Goal: Information Seeking & Learning: Learn about a topic

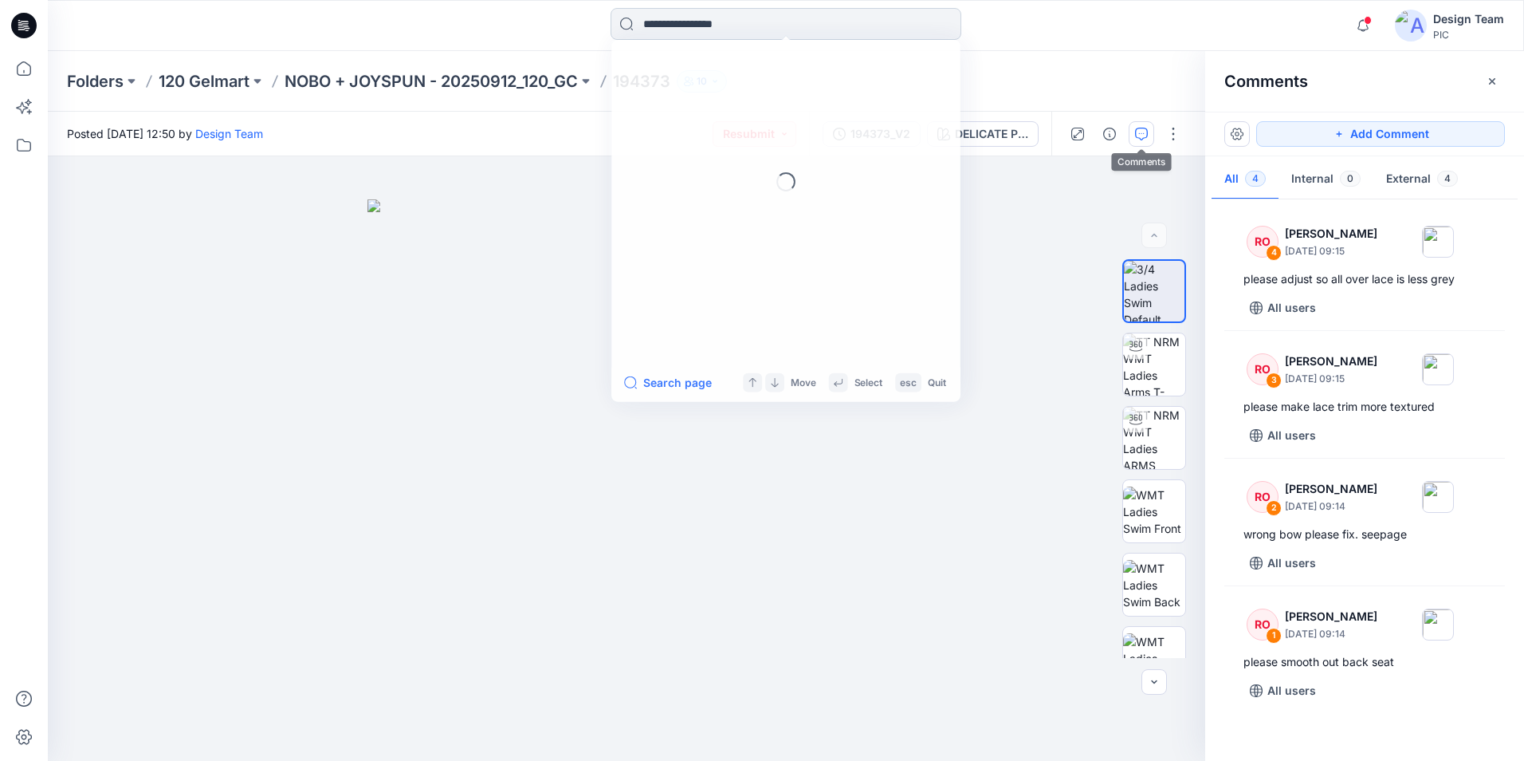
click at [709, 18] on input at bounding box center [786, 24] width 351 height 32
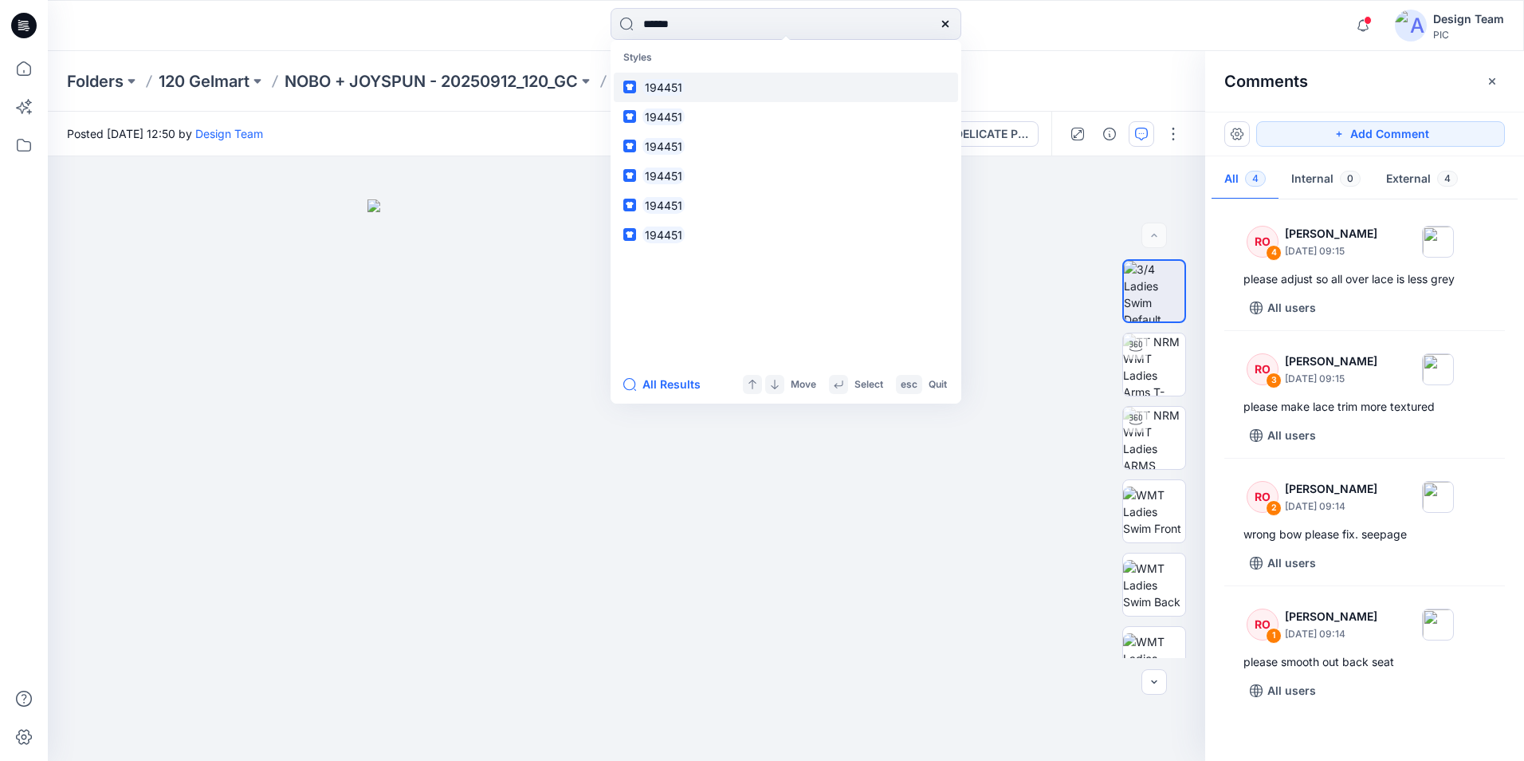
type input "******"
click at [719, 90] on link "194451" at bounding box center [786, 87] width 344 height 29
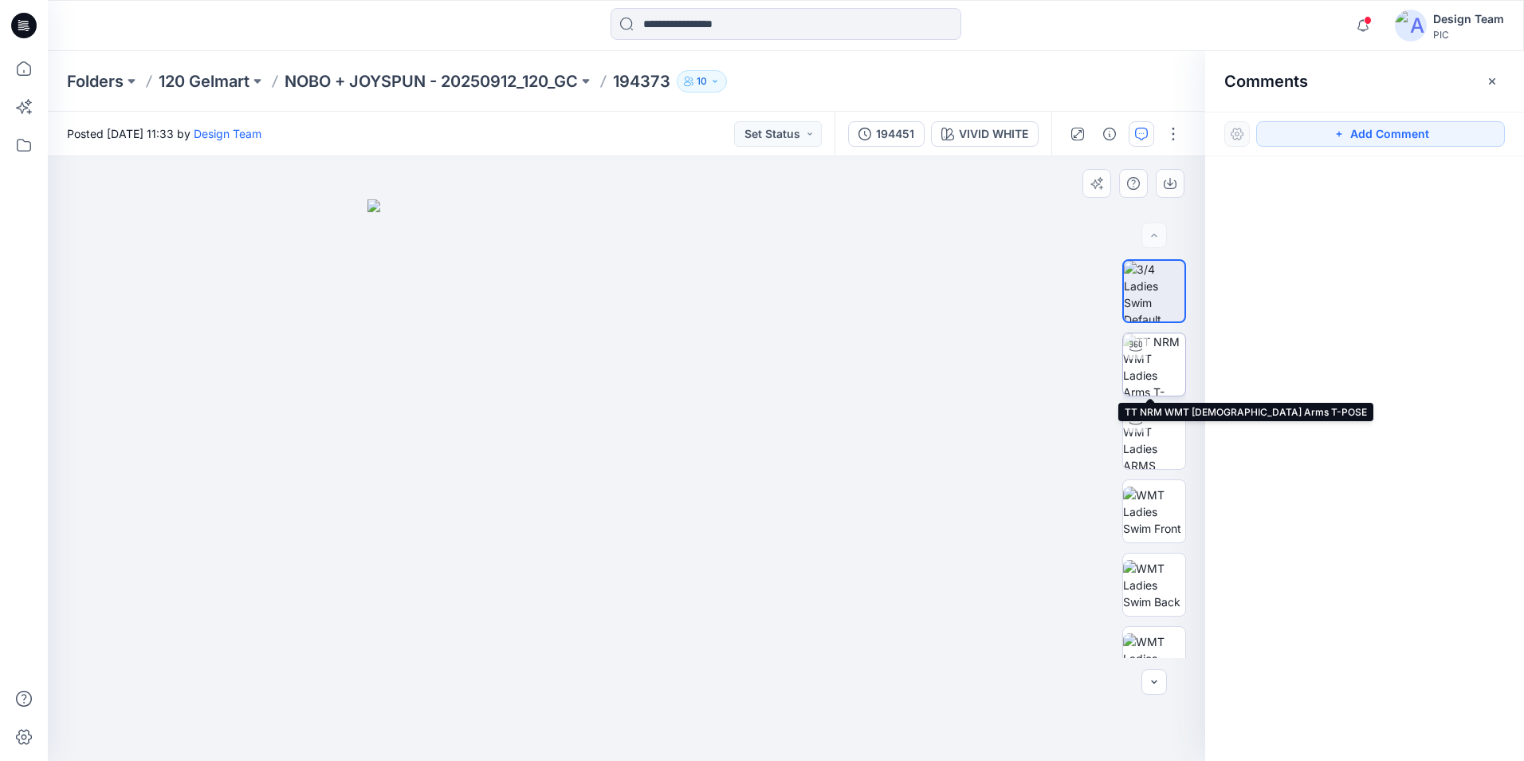
click at [1160, 374] on img at bounding box center [1154, 364] width 62 height 62
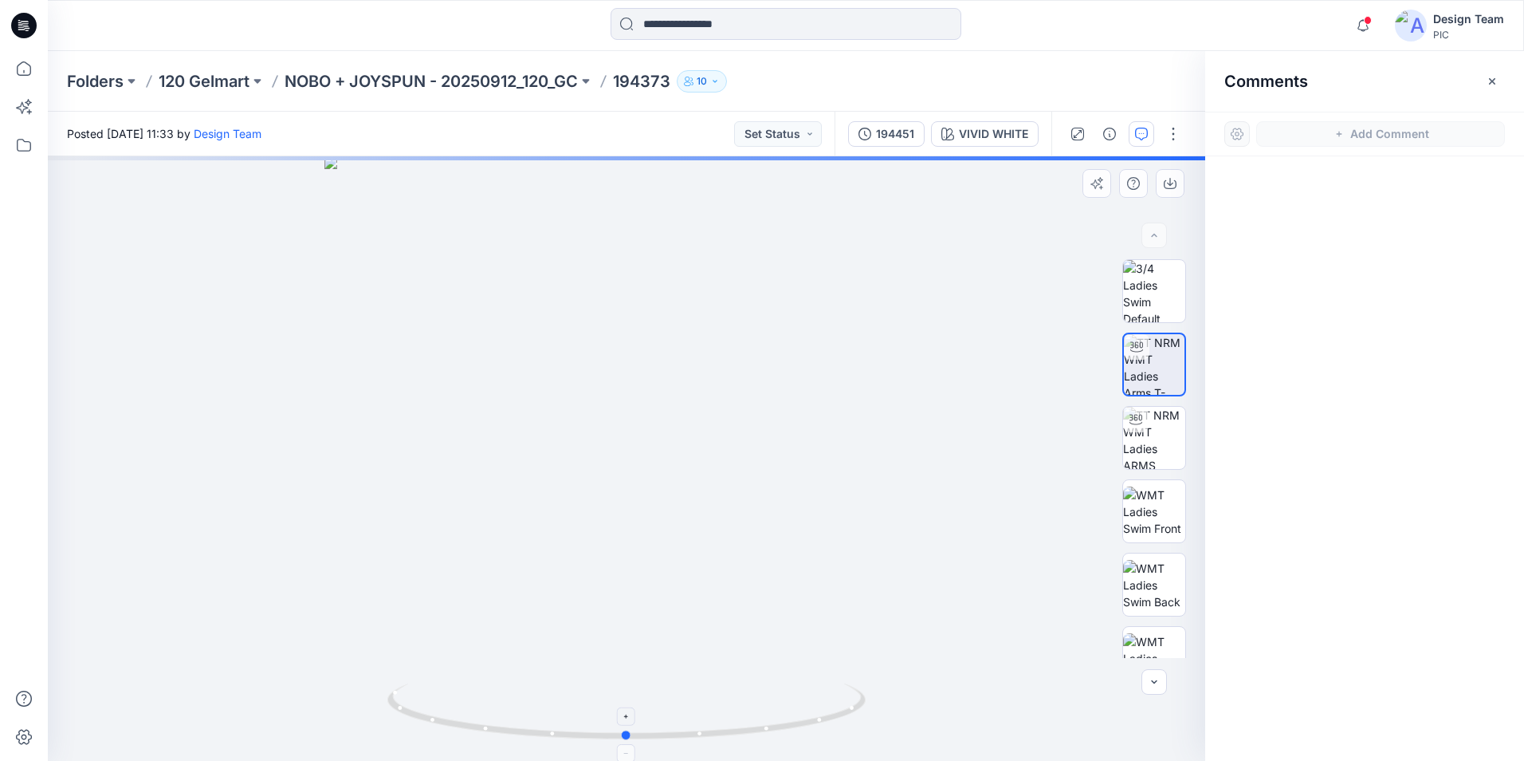
click at [633, 736] on icon at bounding box center [628, 713] width 482 height 60
drag, startPoint x: 625, startPoint y: 737, endPoint x: 542, endPoint y: 727, distance: 83.5
click at [542, 727] on icon at bounding box center [628, 713] width 482 height 60
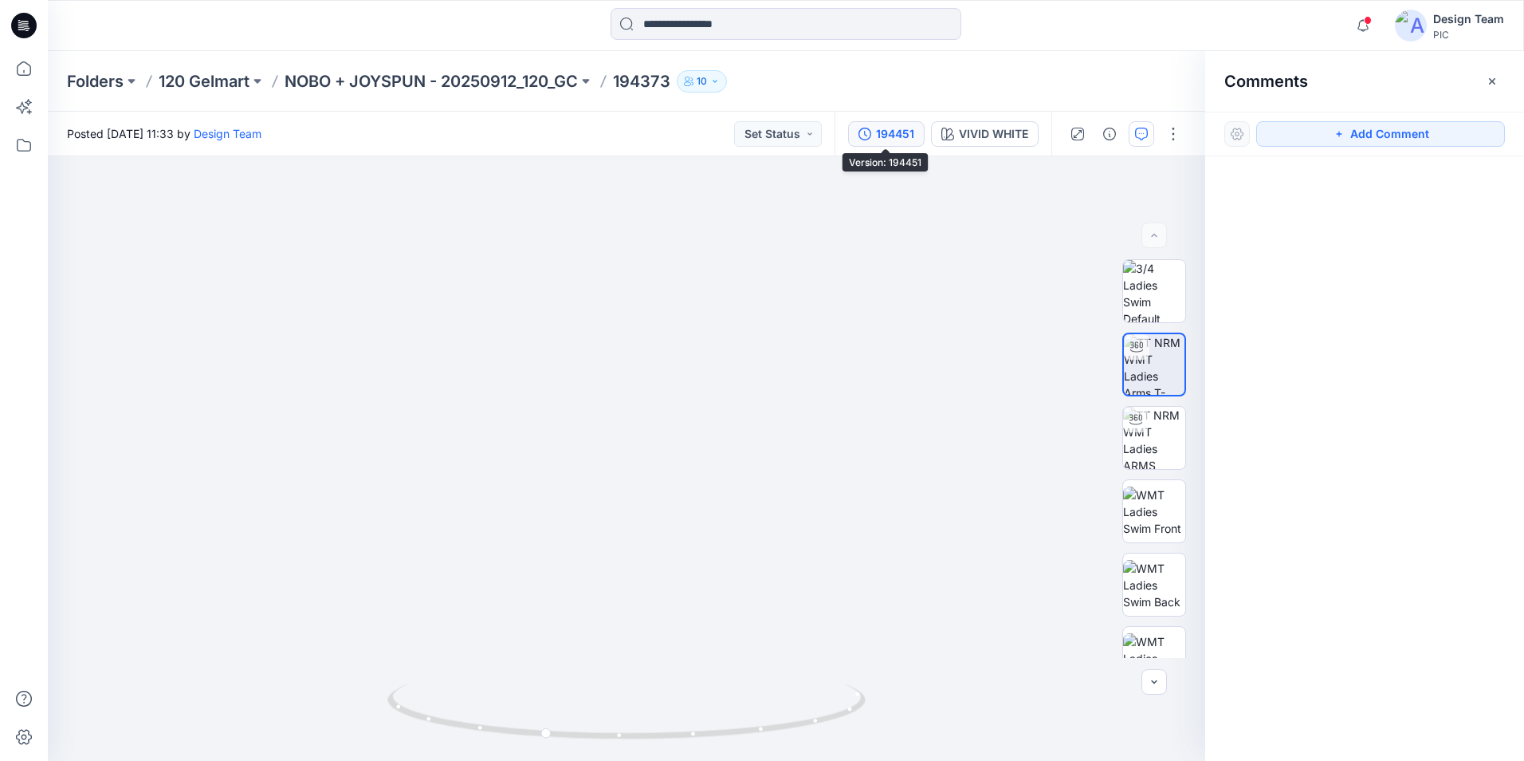
click at [886, 140] on div "194451" at bounding box center [895, 134] width 38 height 18
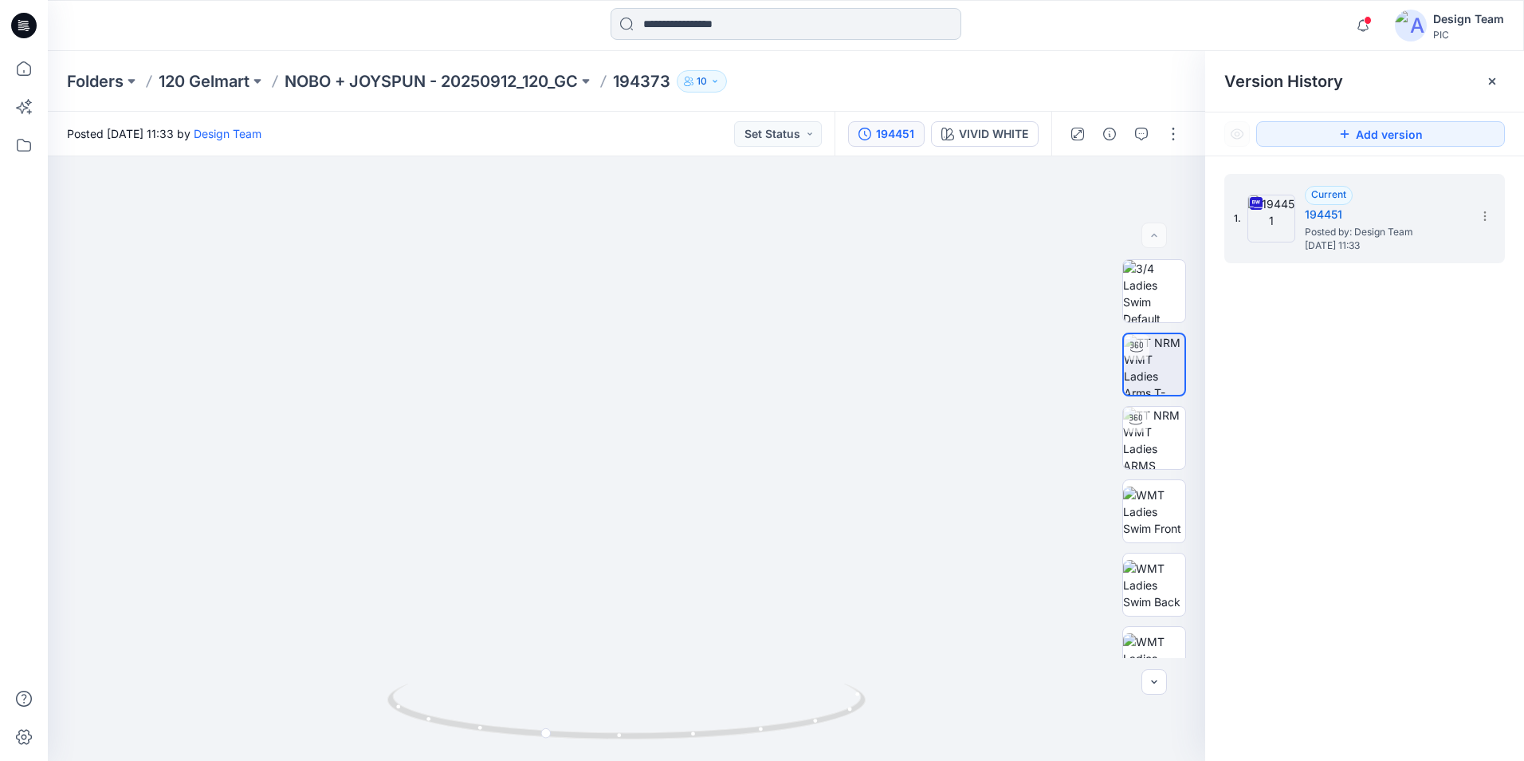
click at [702, 27] on input at bounding box center [786, 24] width 351 height 32
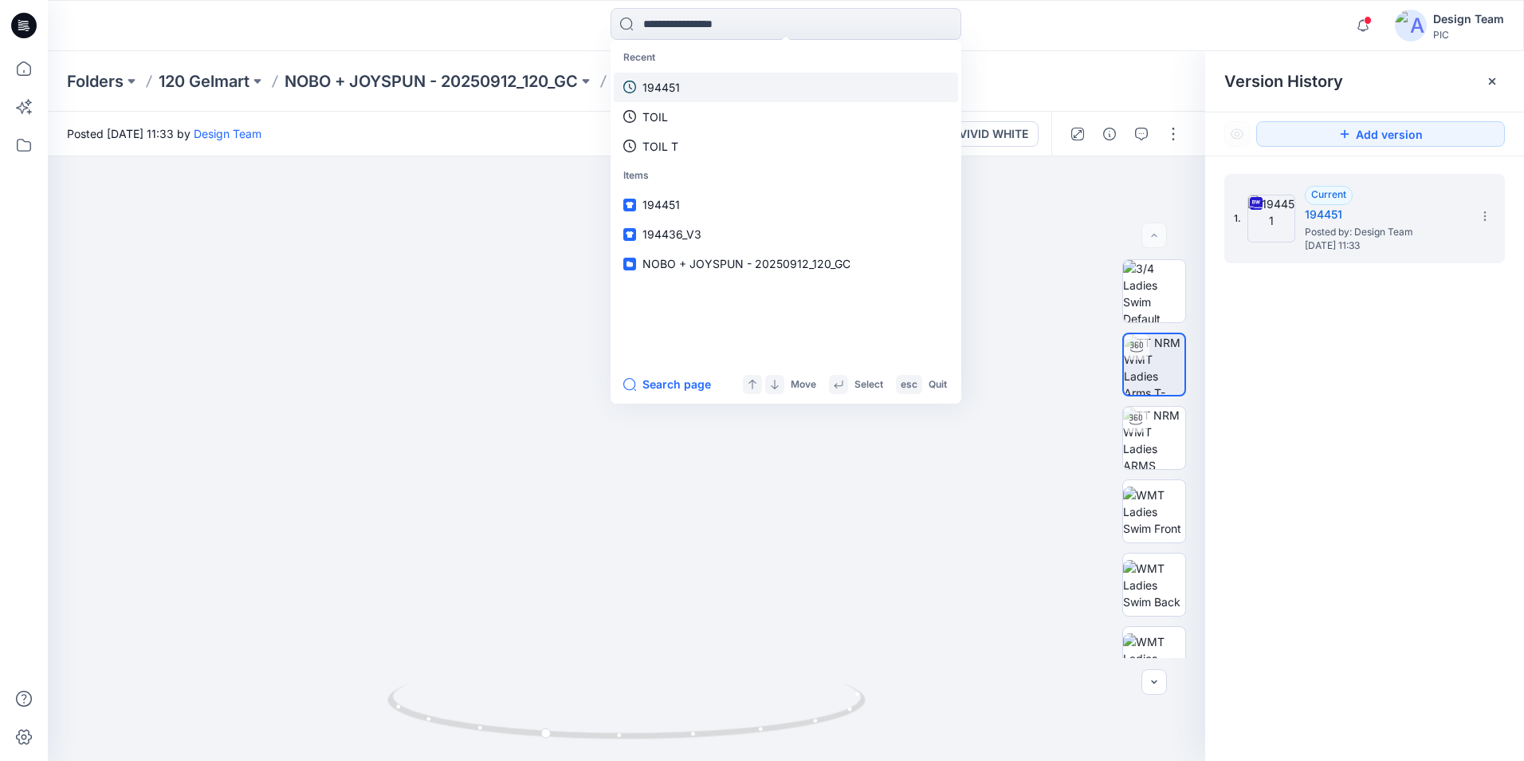
click at [681, 87] on link "194451" at bounding box center [786, 87] width 344 height 29
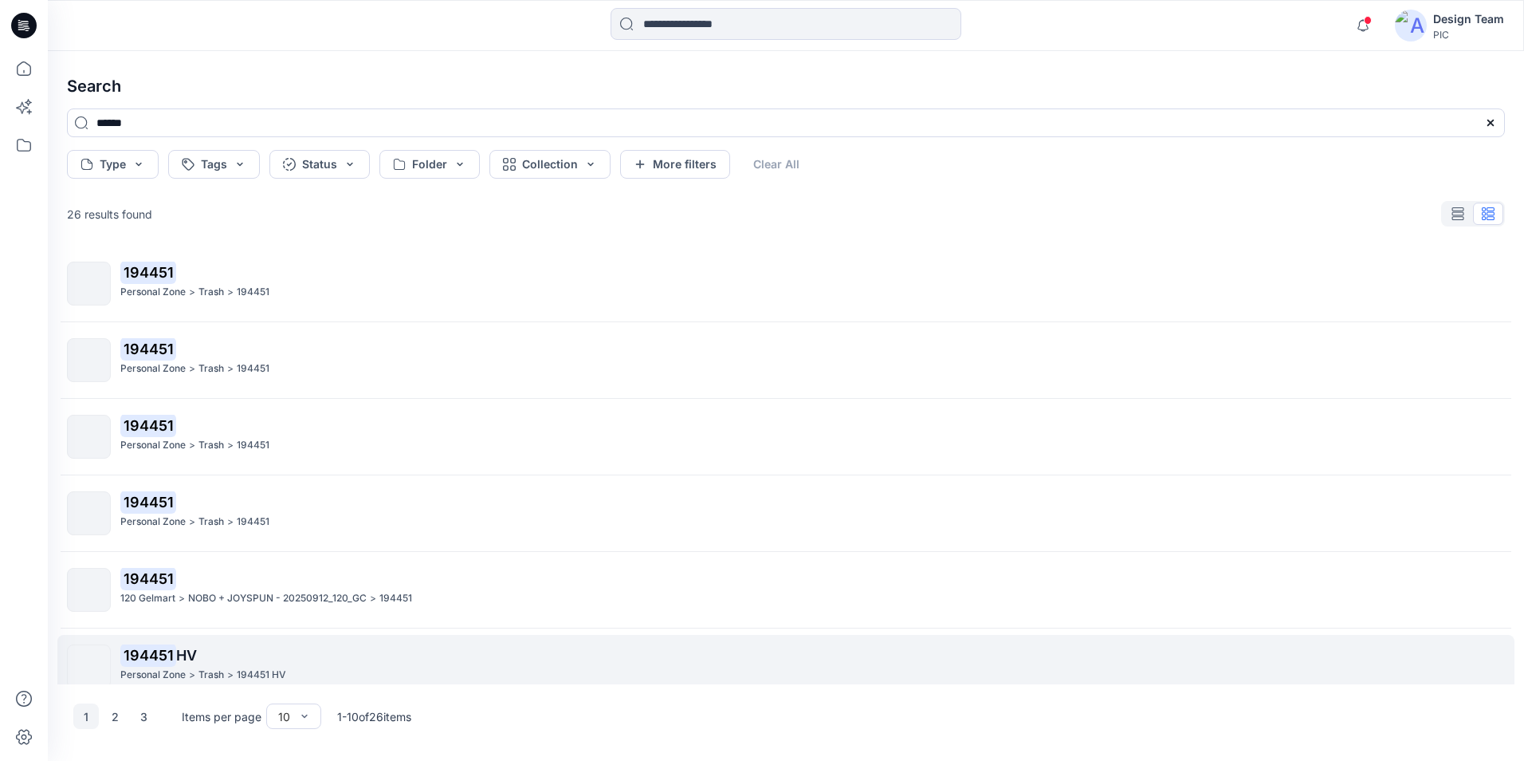
scroll to position [330, 0]
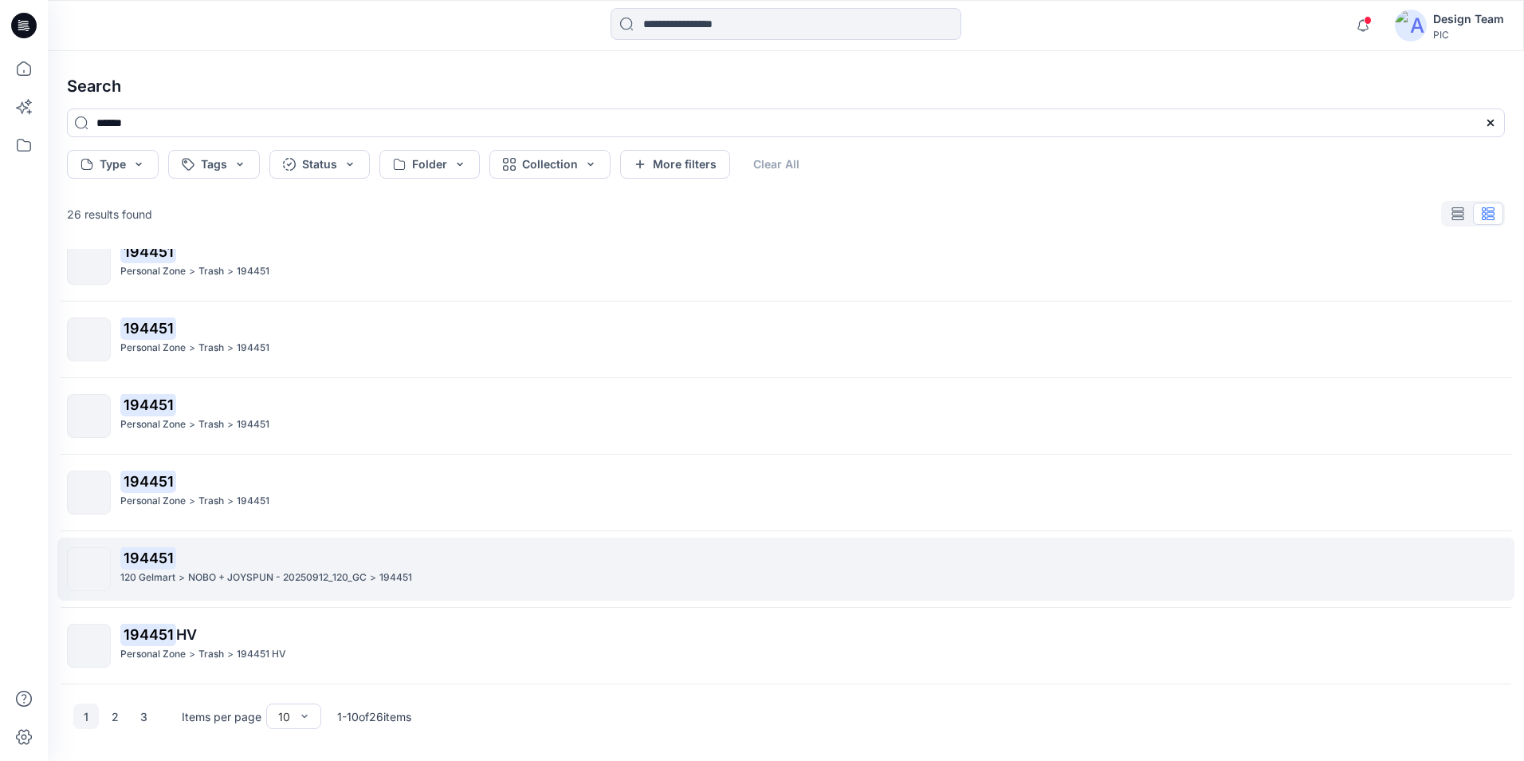
click at [313, 570] on p "NOBO + JOYSPUN - 20250912_120_GC" at bounding box center [277, 577] width 179 height 17
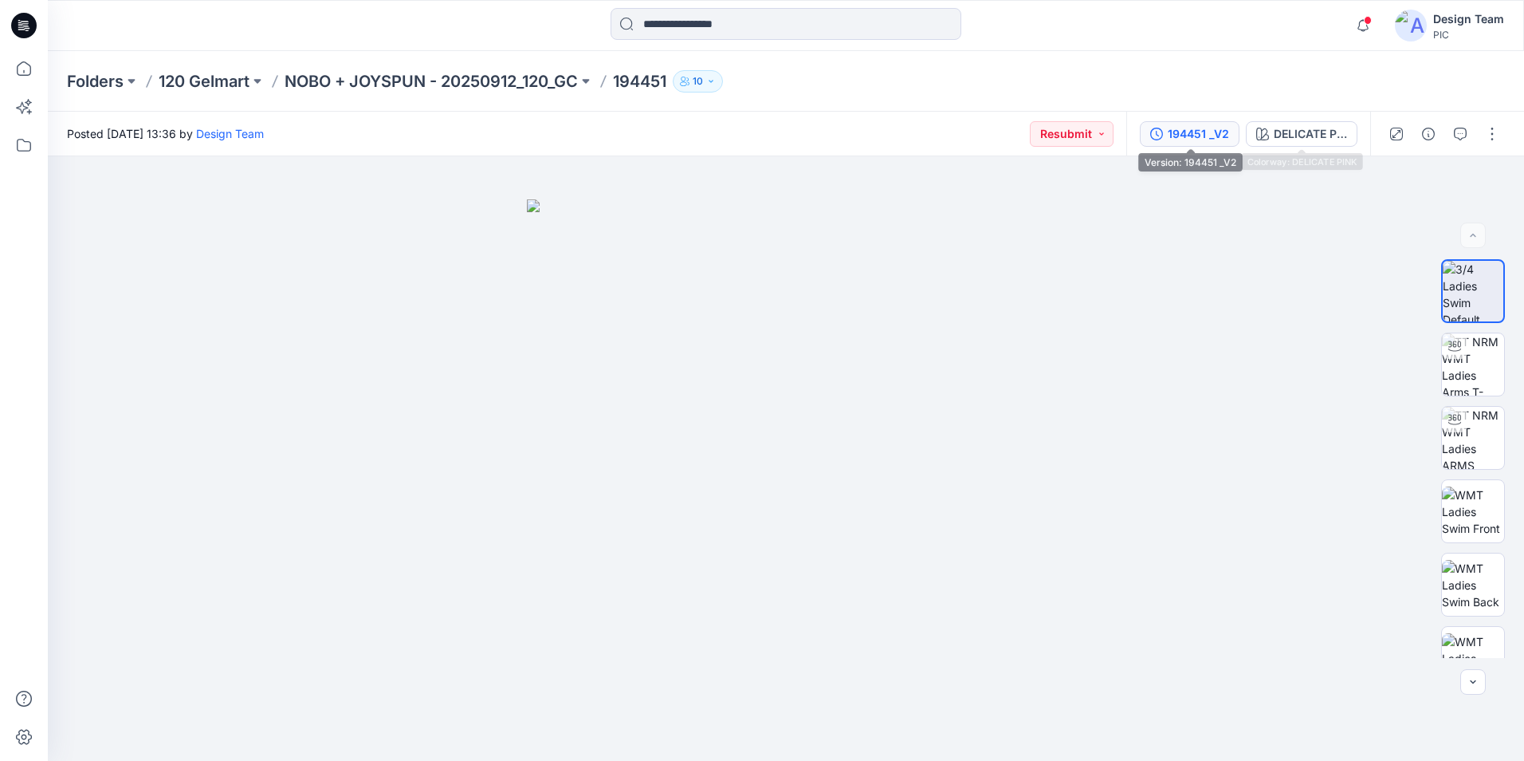
click at [1194, 126] on div "194451 _V2" at bounding box center [1198, 134] width 61 height 18
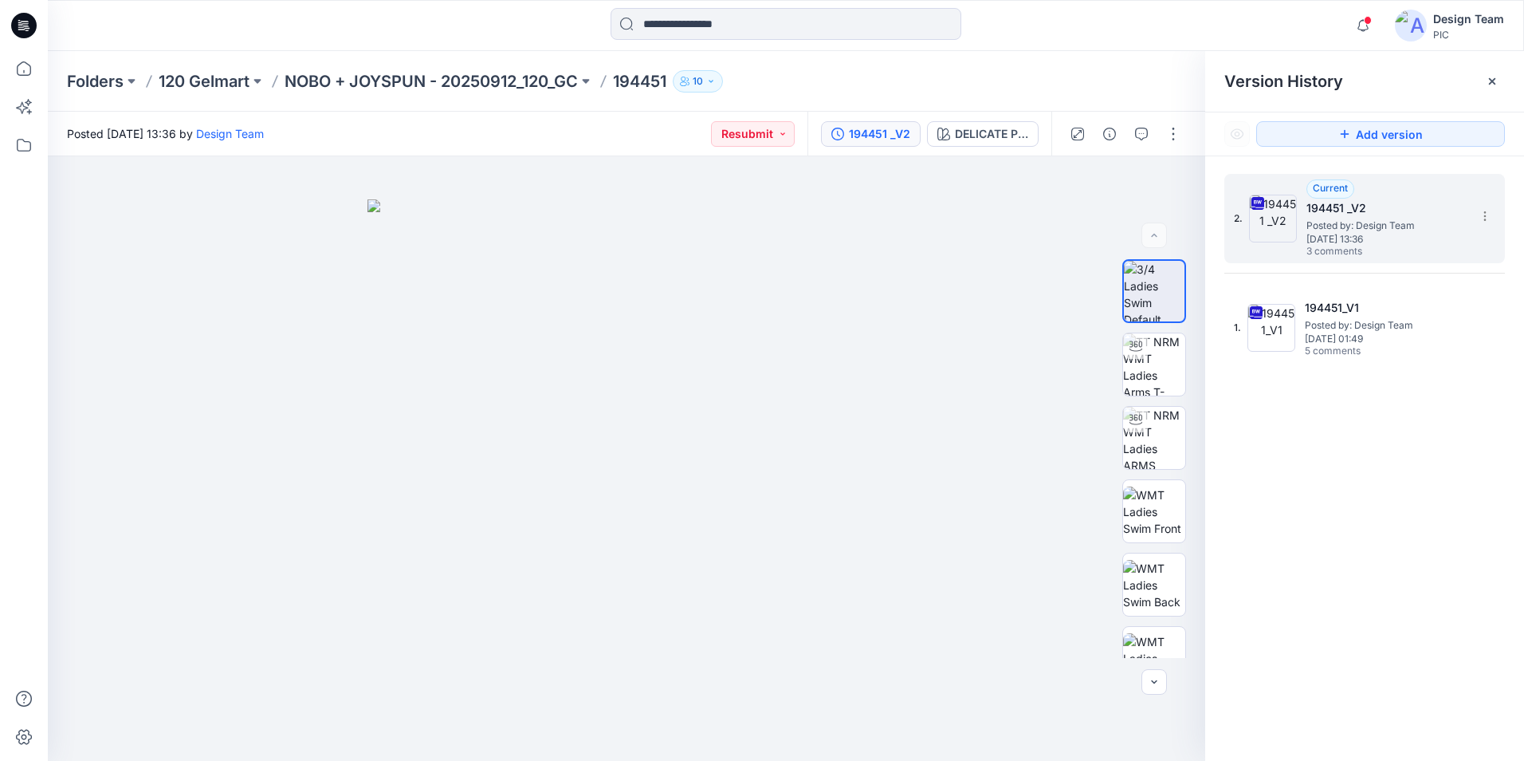
click at [1341, 215] on h5 "194451 _V2" at bounding box center [1386, 208] width 159 height 19
click at [1158, 364] on img at bounding box center [1154, 364] width 62 height 62
drag, startPoint x: 629, startPoint y: 737, endPoint x: 794, endPoint y: 750, distance: 165.6
click at [794, 743] on icon at bounding box center [628, 713] width 482 height 60
drag, startPoint x: 787, startPoint y: 727, endPoint x: 507, endPoint y: 698, distance: 281.3
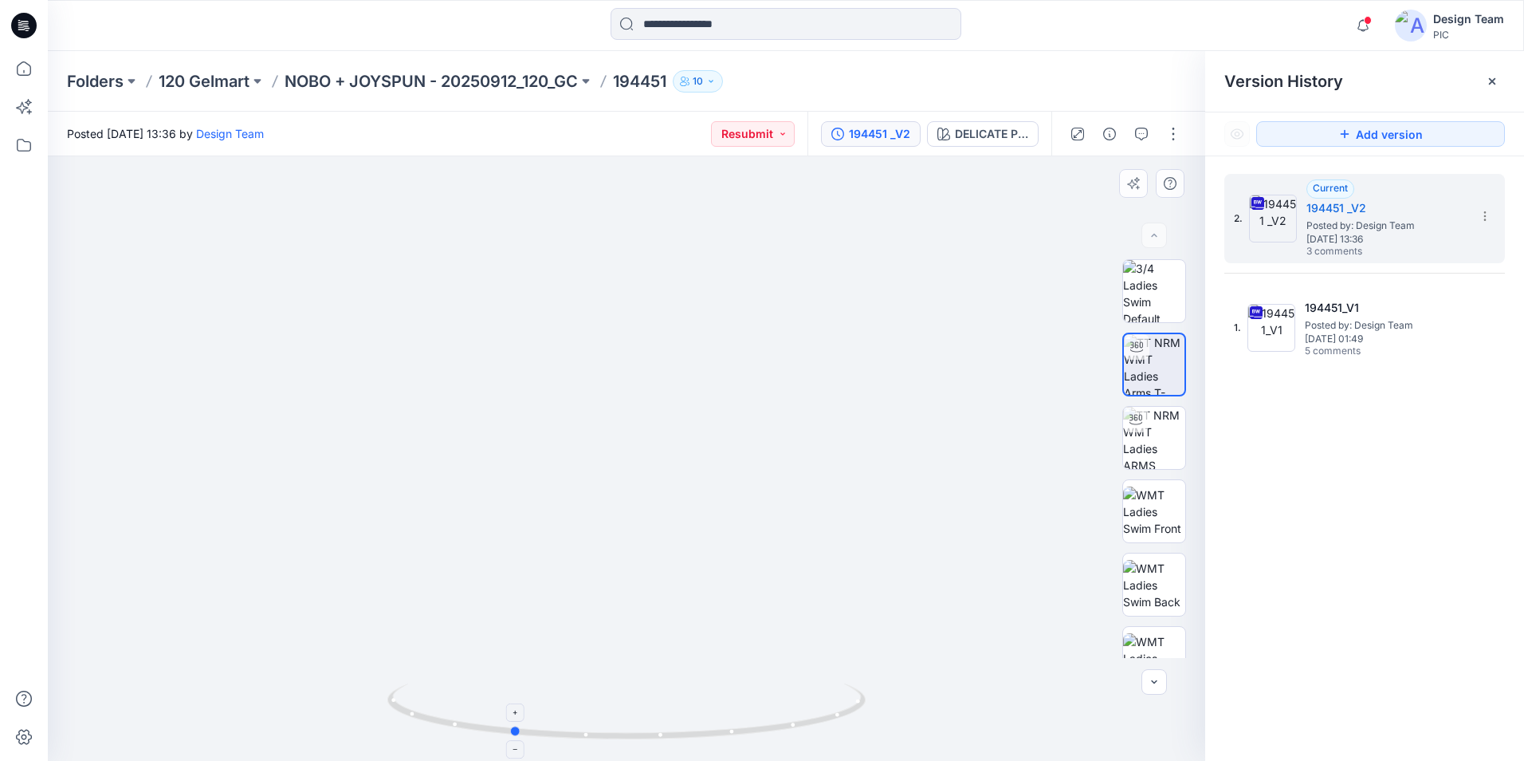
click at [507, 698] on icon at bounding box center [628, 713] width 482 height 60
click at [703, 23] on input at bounding box center [786, 24] width 351 height 32
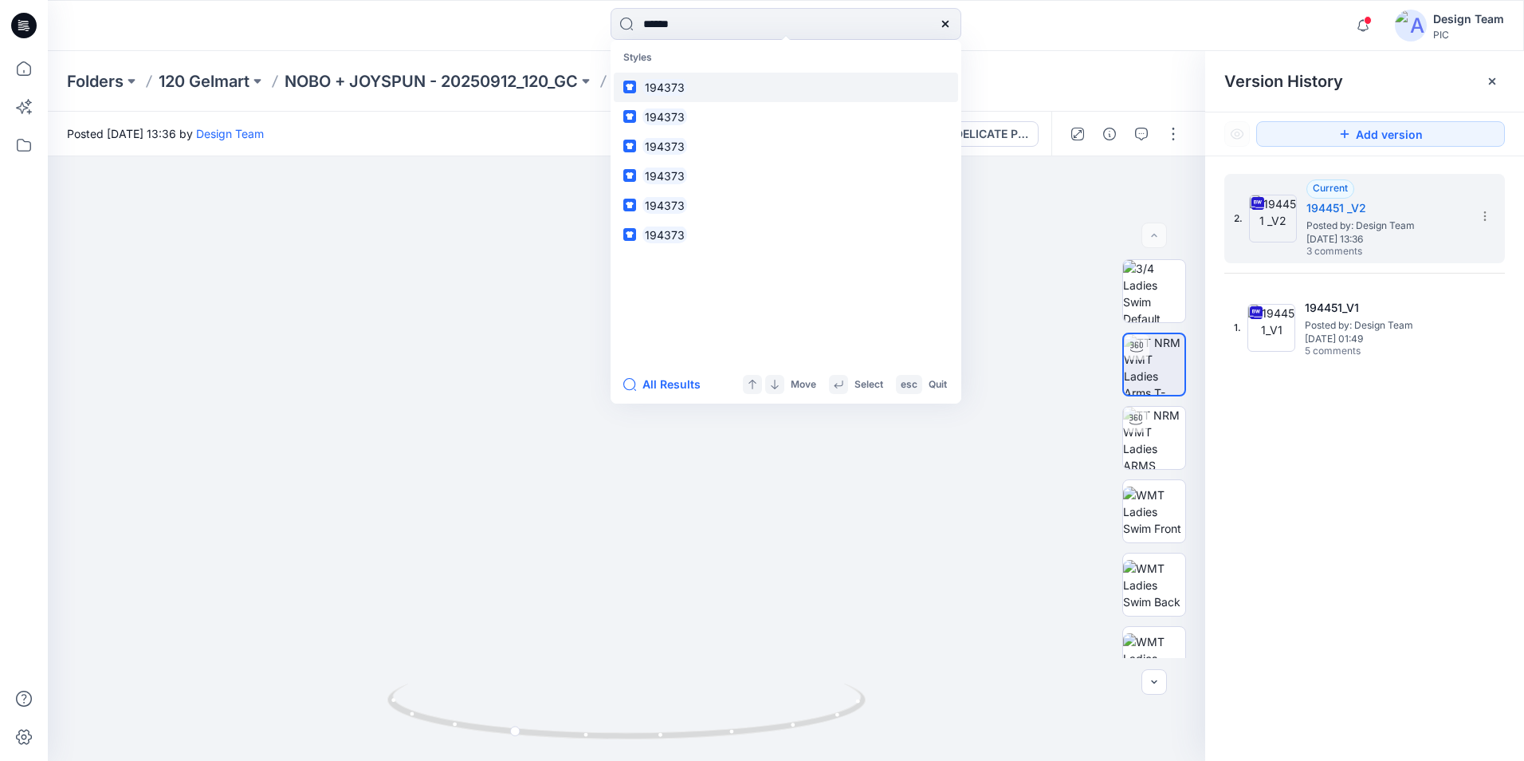
type input "******"
click at [666, 91] on mark "194373" at bounding box center [665, 87] width 45 height 18
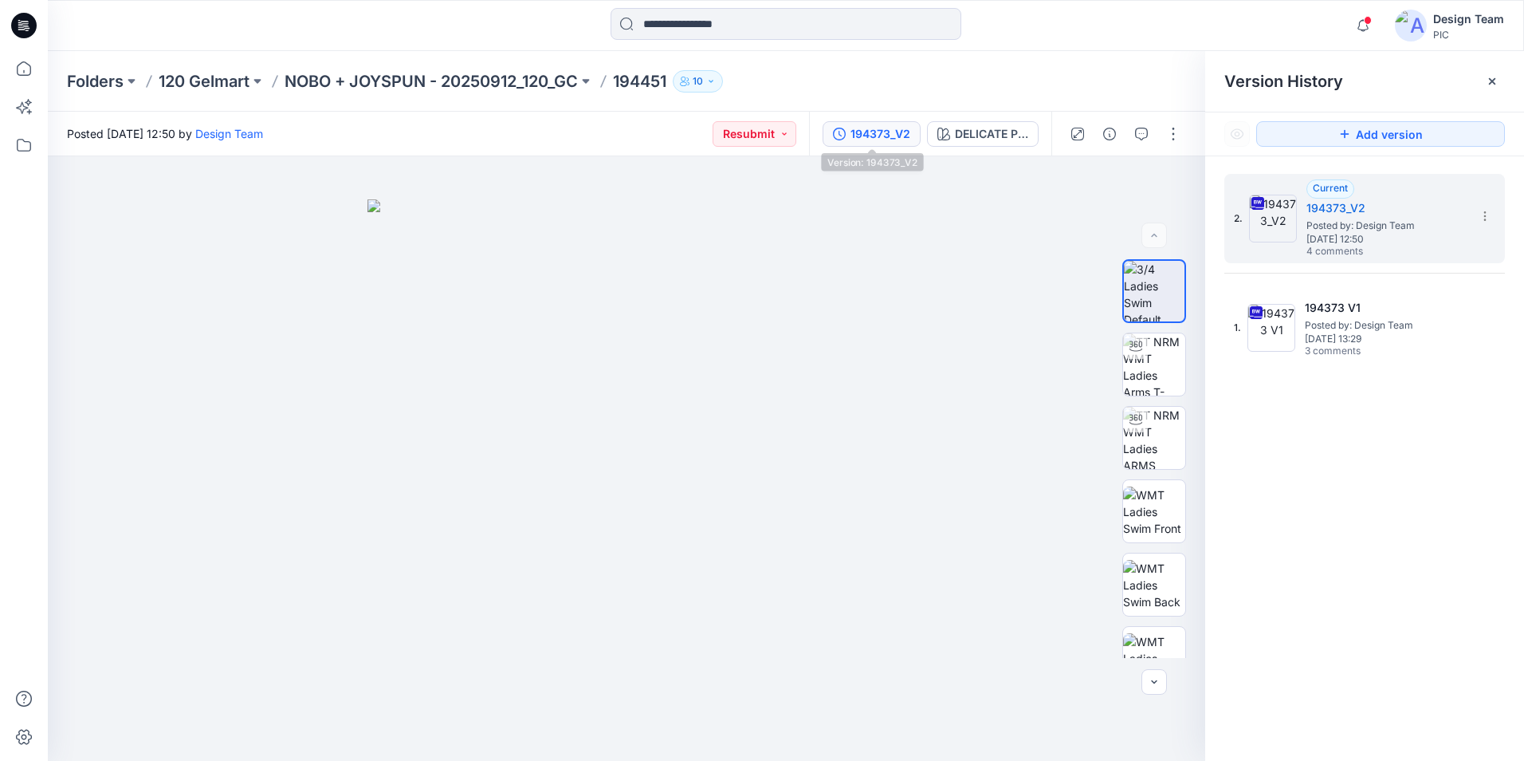
click at [877, 140] on div "194373_V2" at bounding box center [881, 134] width 60 height 18
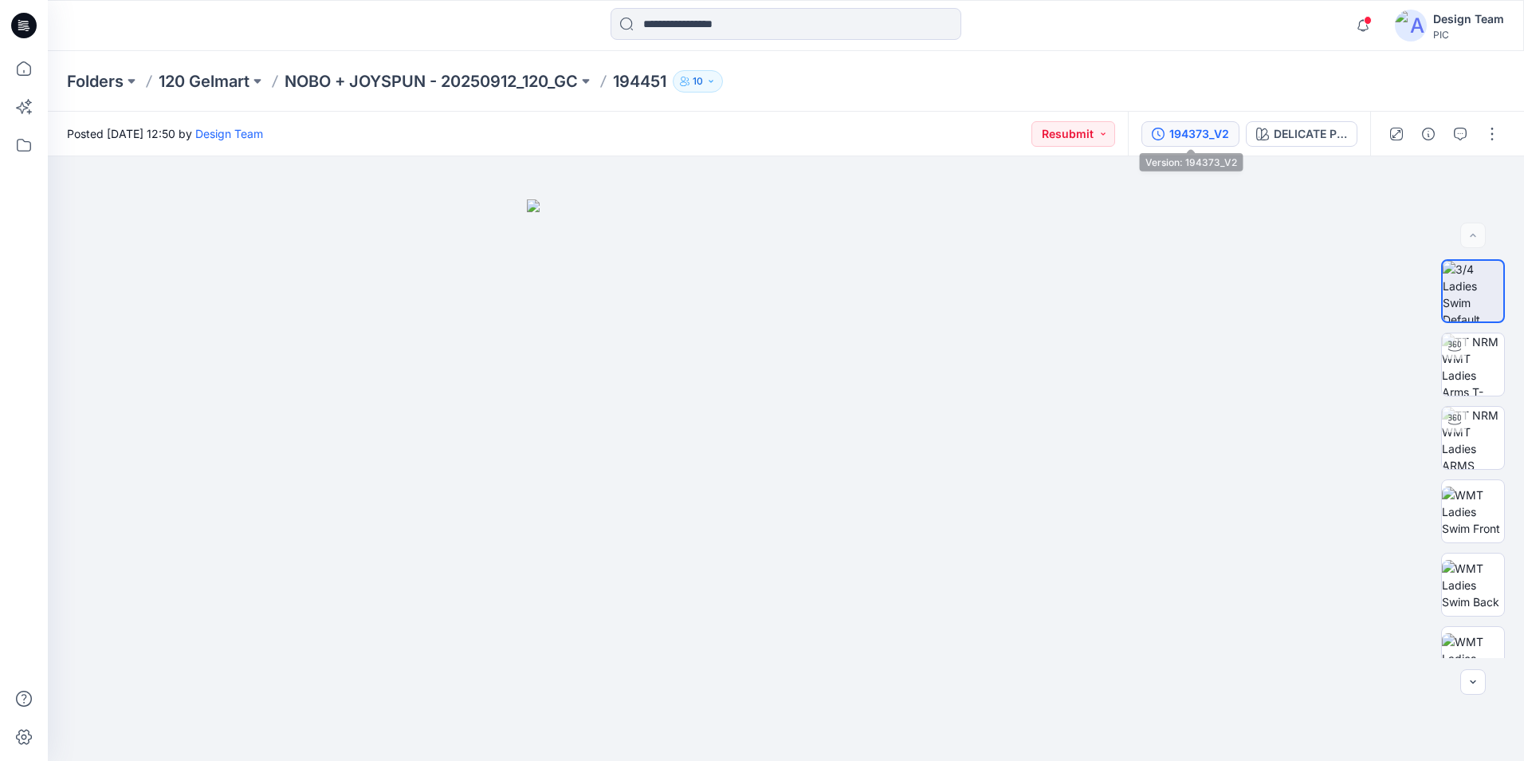
click at [1232, 144] on button "194373_V2" at bounding box center [1191, 134] width 98 height 26
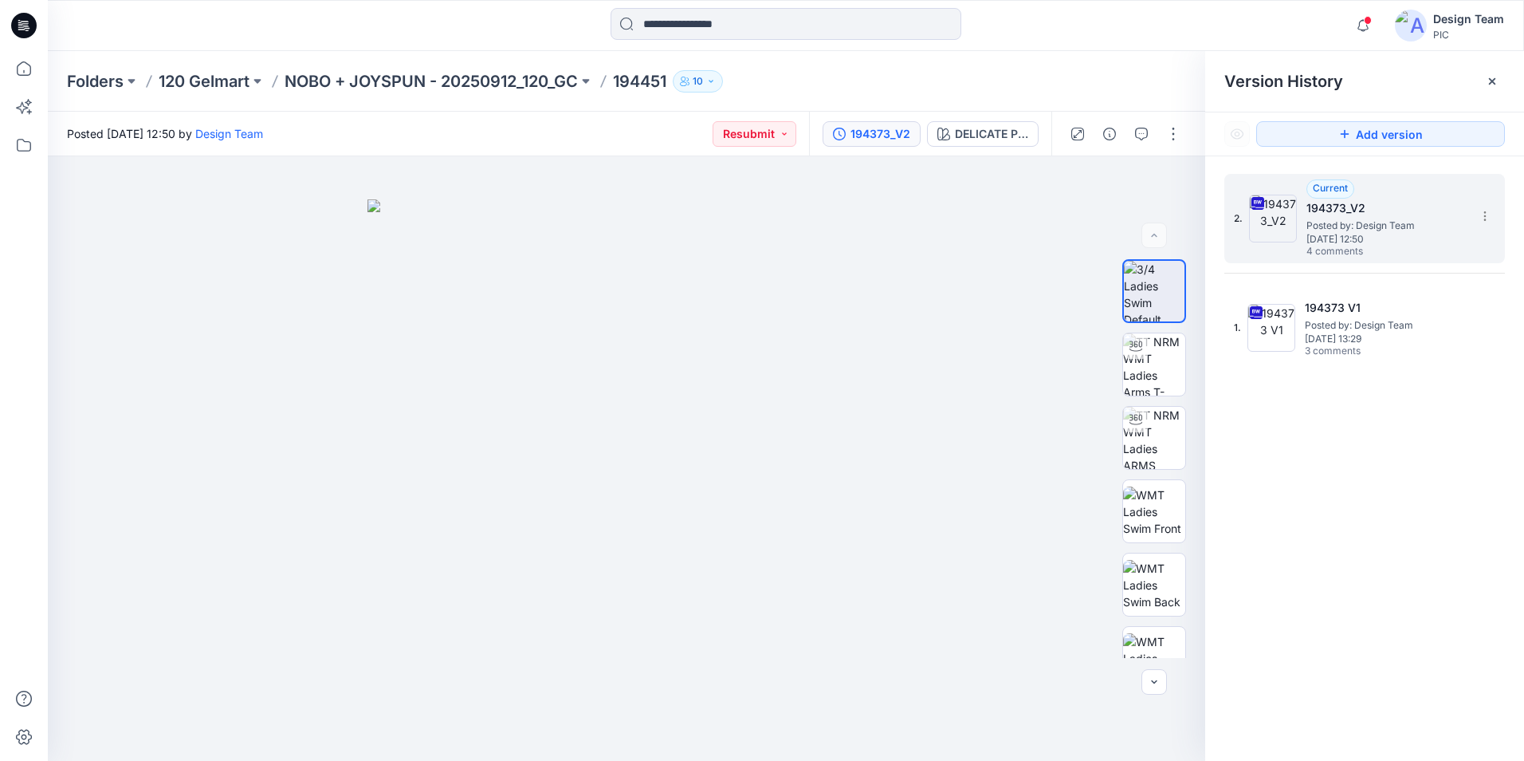
click at [1328, 214] on h5 "194373_V2" at bounding box center [1386, 208] width 159 height 19
click at [1146, 136] on icon "button" at bounding box center [1141, 134] width 13 height 13
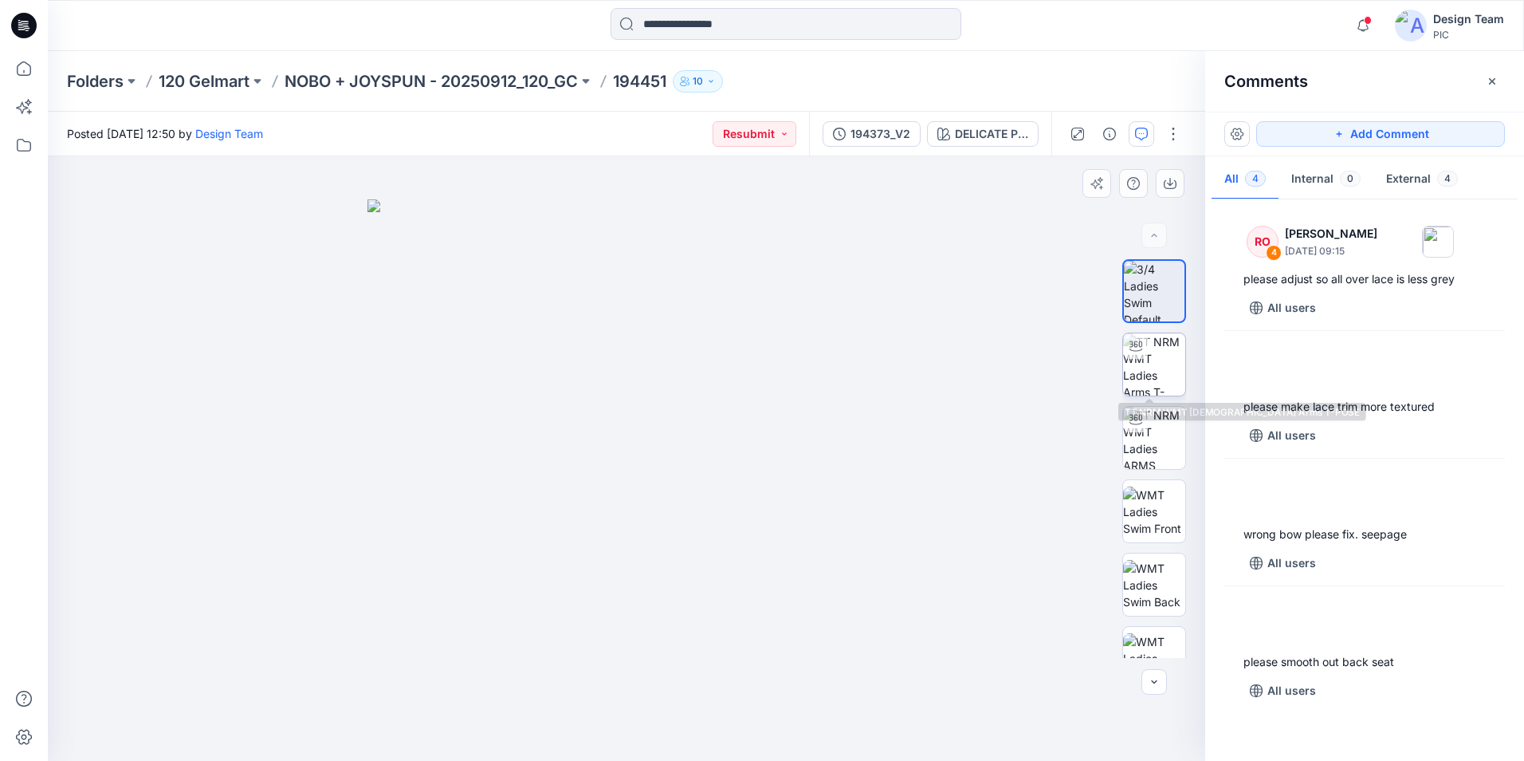
click at [1147, 376] on img at bounding box center [1154, 364] width 62 height 62
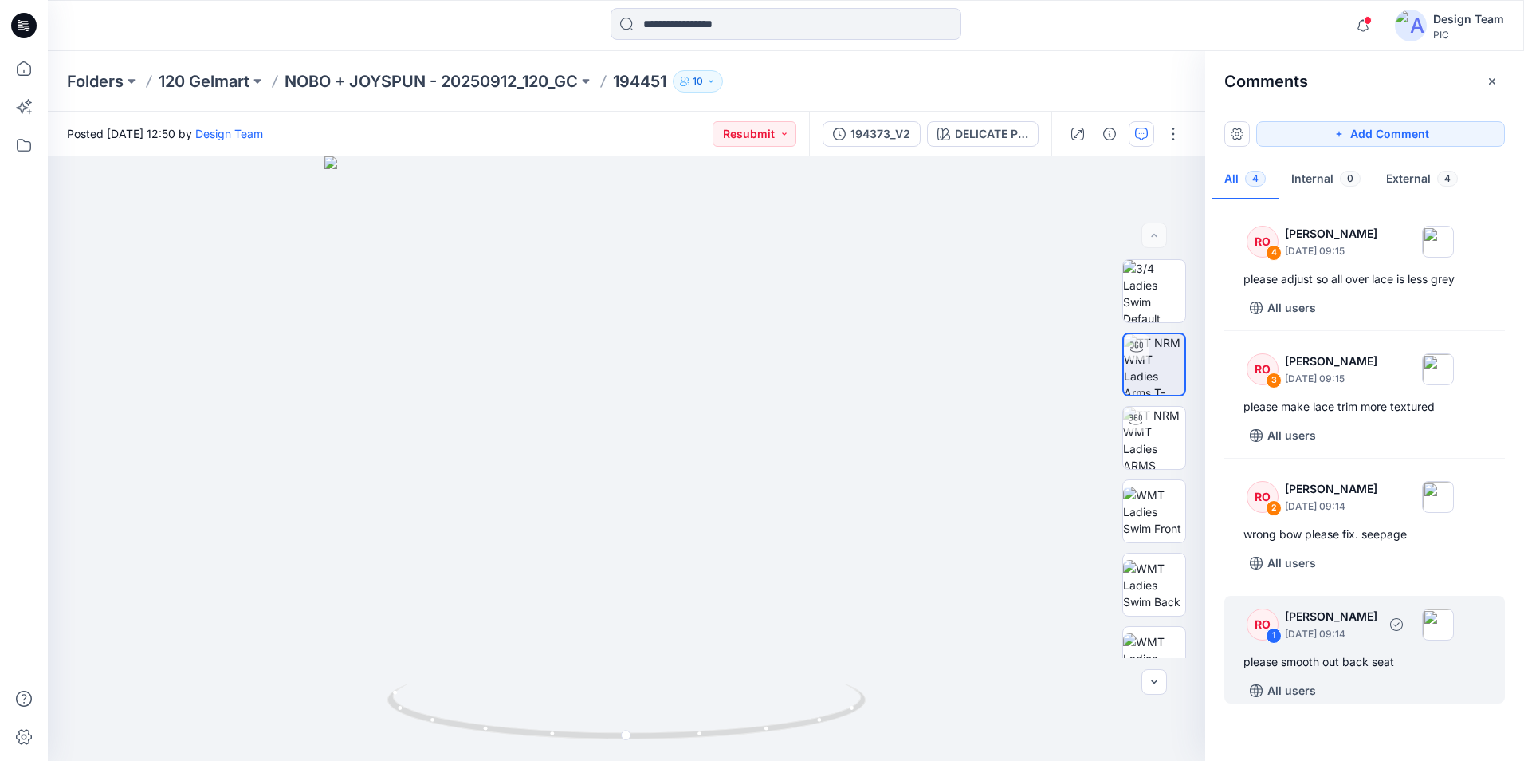
click at [1368, 675] on div "RO 1 Raquel Ortiz October 10, 2025 09:14 please smooth out back seat All users" at bounding box center [1365, 650] width 281 height 108
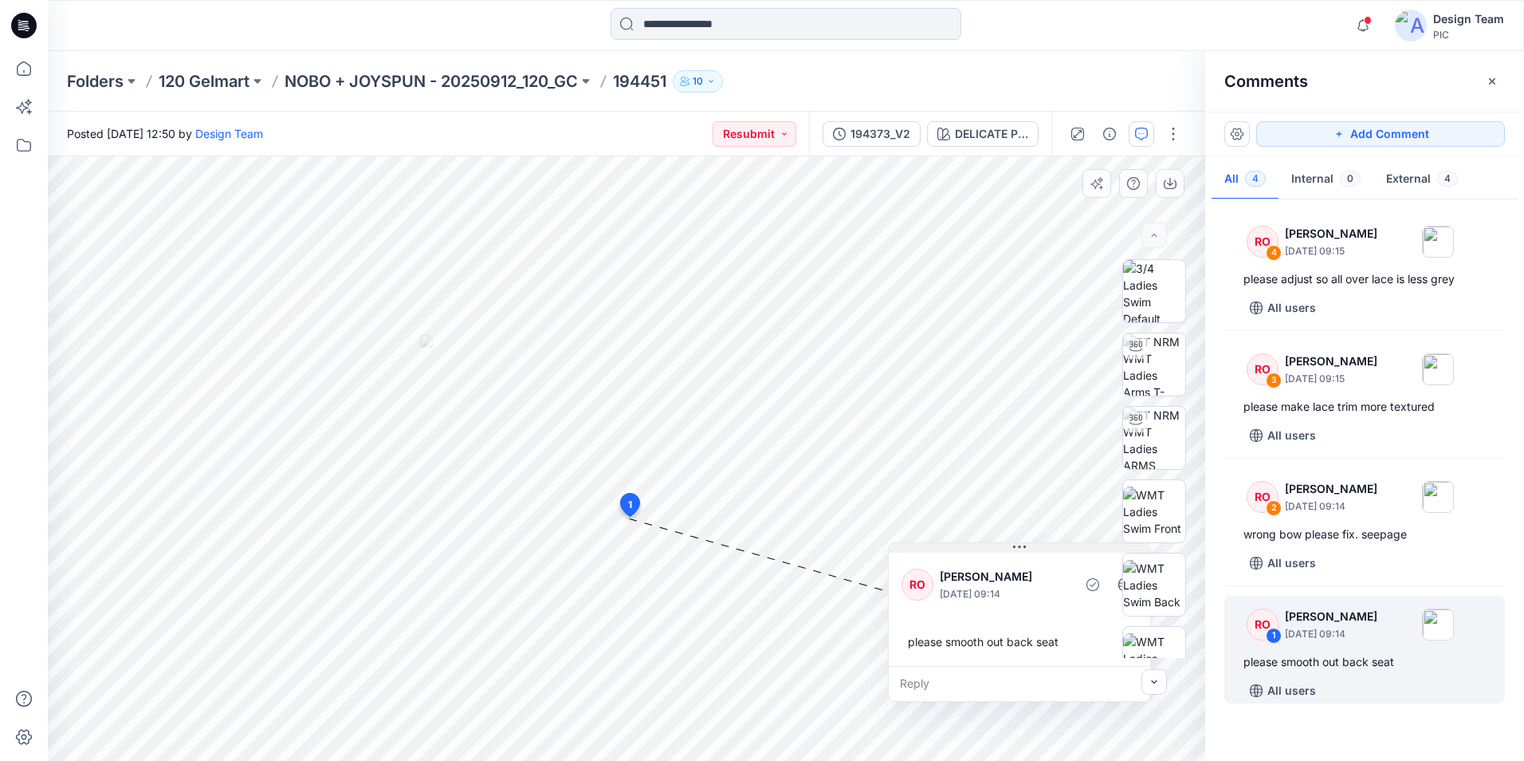
drag, startPoint x: 806, startPoint y: 540, endPoint x: 1033, endPoint y: 548, distance: 227.4
click at [1100, 557] on div "RO Raquel Ortiz October 10, 2025 09:14 please smooth out back seat" at bounding box center [1019, 607] width 261 height 116
click at [700, 30] on input at bounding box center [786, 24] width 351 height 32
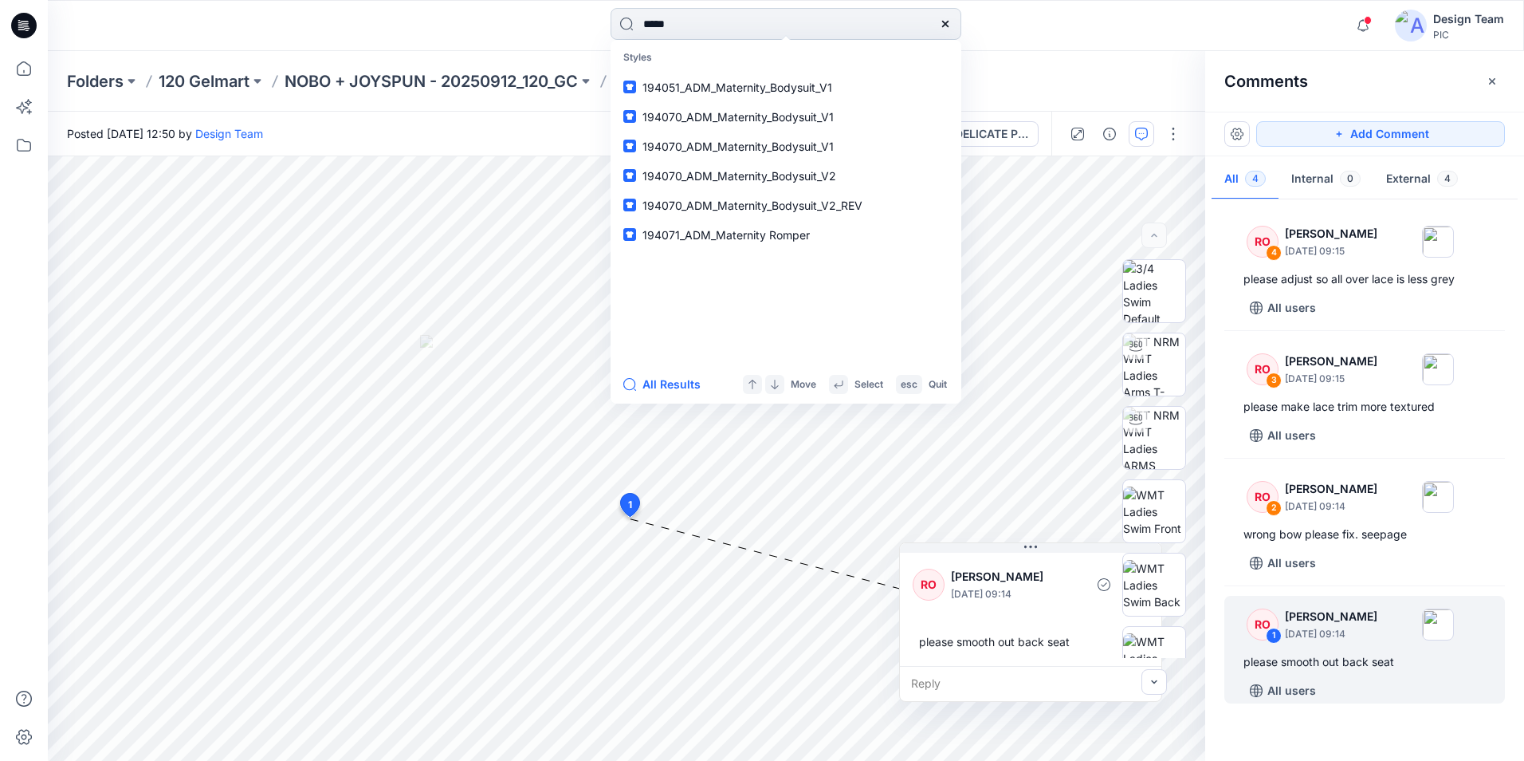
type input "******"
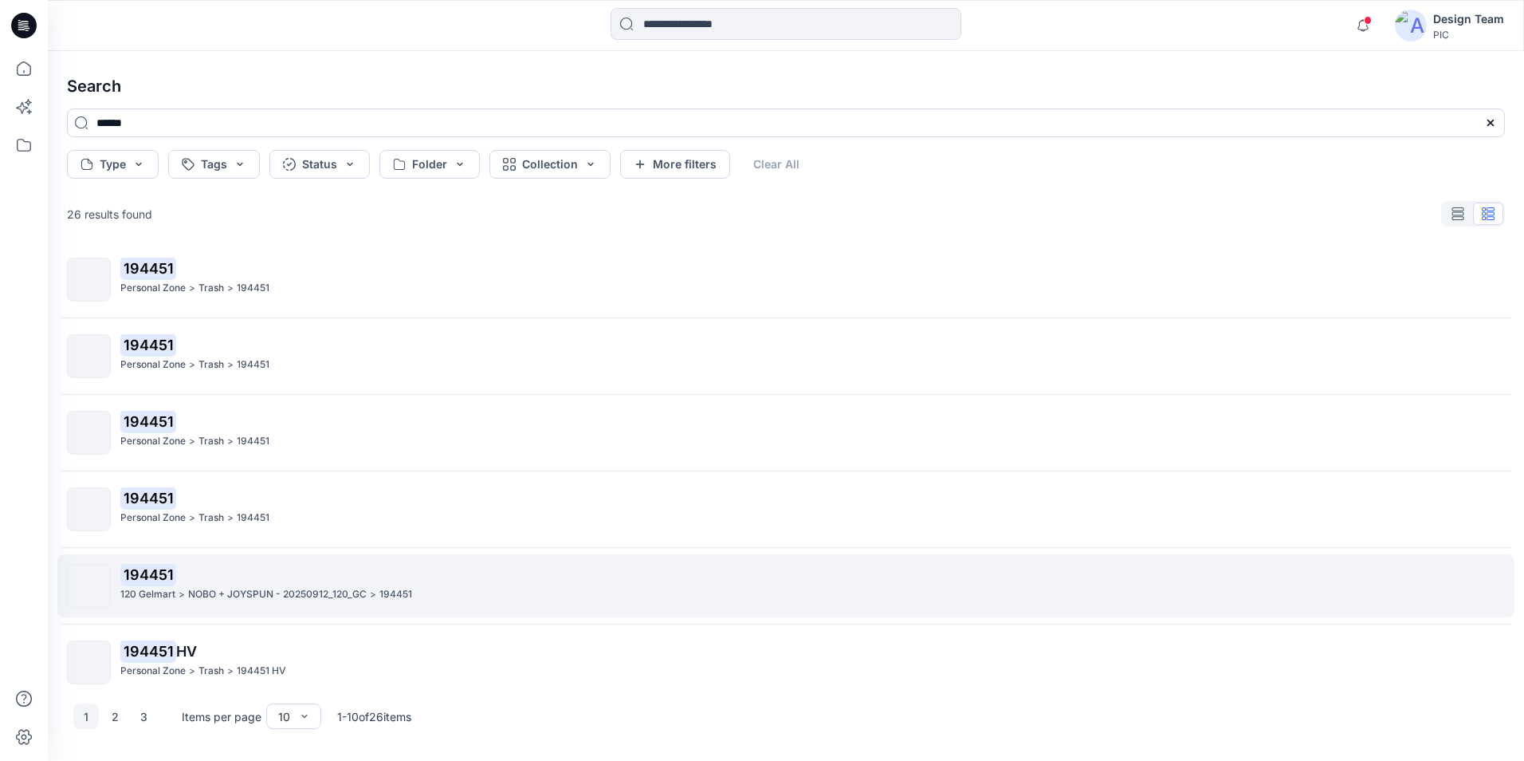
scroll to position [330, 0]
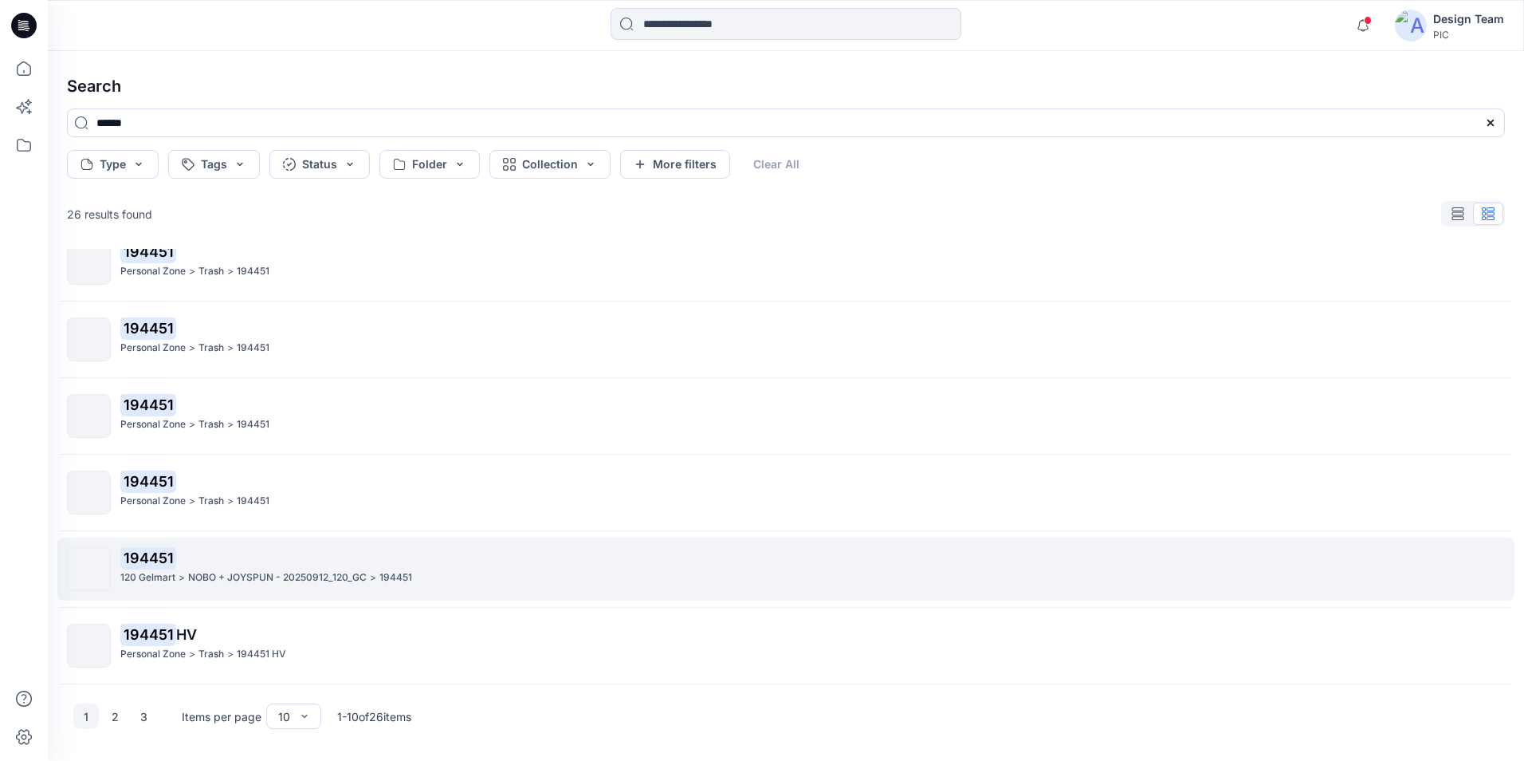
click at [265, 587] on div "194451 120 Gelmart > NOBO + JOYSPUN - 20250912_120_GC > 194451" at bounding box center [812, 569] width 1384 height 44
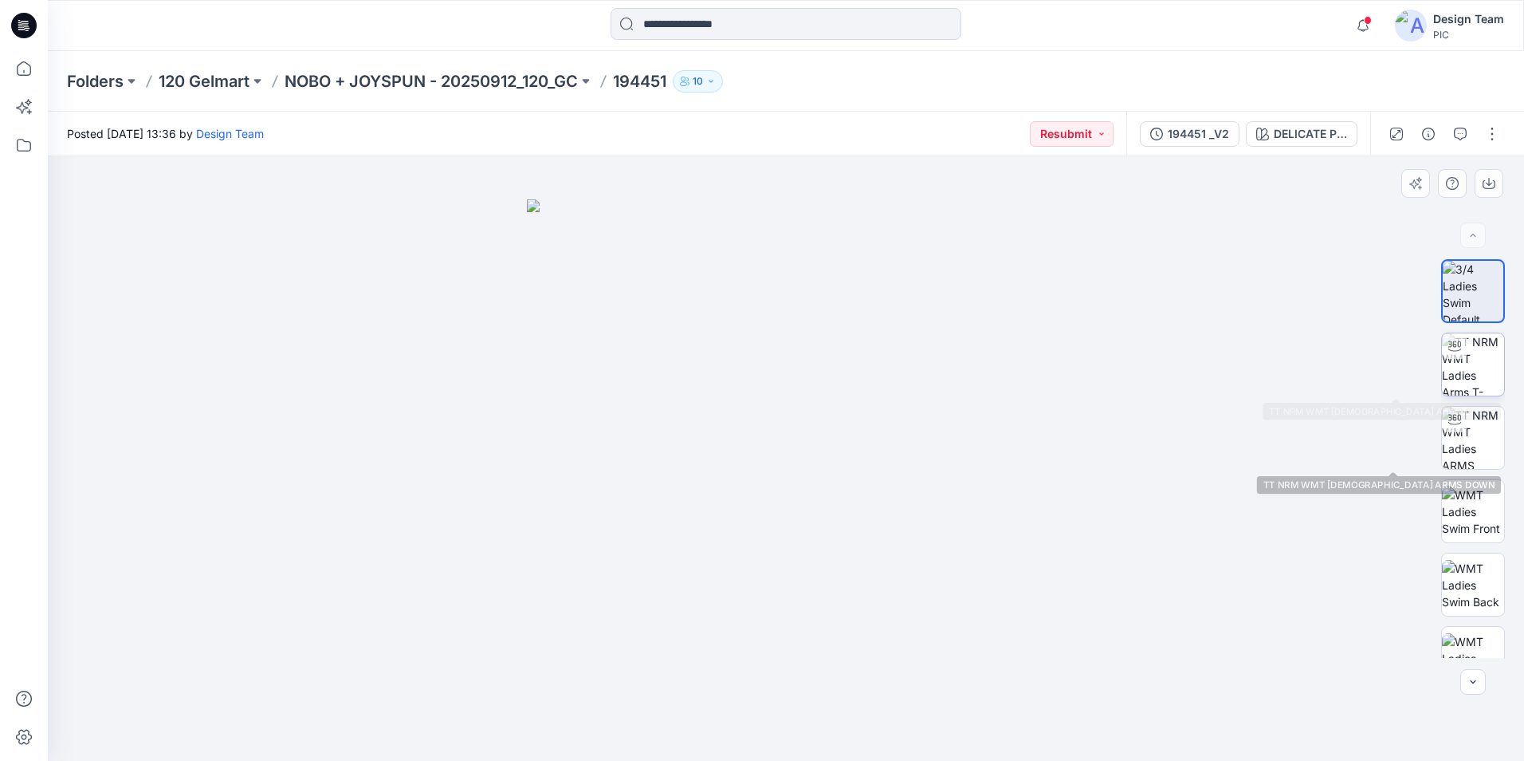
click at [1461, 371] on img at bounding box center [1473, 364] width 62 height 62
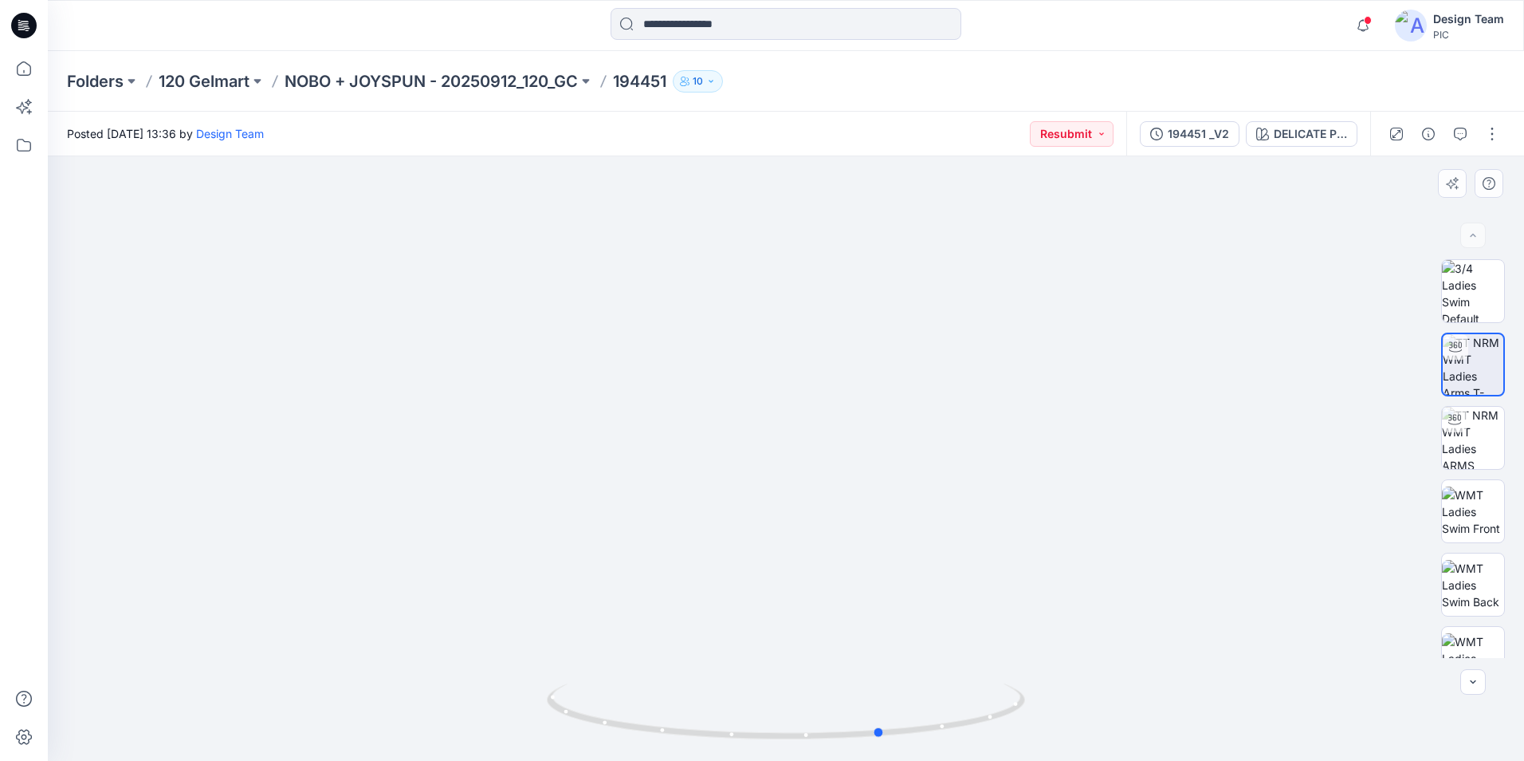
drag, startPoint x: 790, startPoint y: 735, endPoint x: 887, endPoint y: 753, distance: 98.2
click at [887, 743] on icon at bounding box center [788, 713] width 482 height 60
drag, startPoint x: 885, startPoint y: 733, endPoint x: 957, endPoint y: 721, distance: 73.5
click at [957, 721] on icon at bounding box center [788, 713] width 482 height 60
drag, startPoint x: 968, startPoint y: 729, endPoint x: 791, endPoint y: 737, distance: 177.2
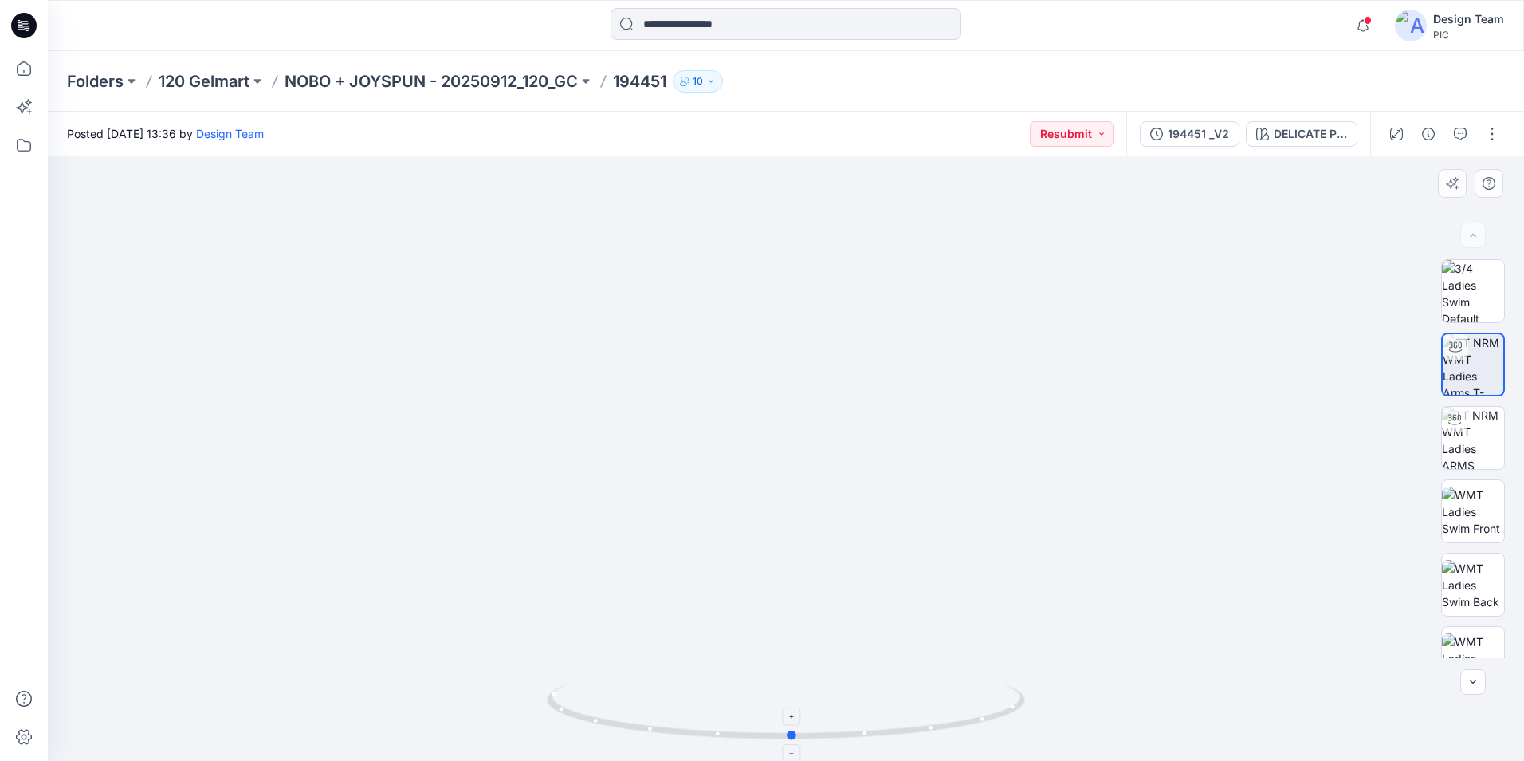
click at [791, 737] on icon at bounding box center [788, 713] width 482 height 60
click at [1205, 126] on div "194451 _V2" at bounding box center [1198, 134] width 61 height 18
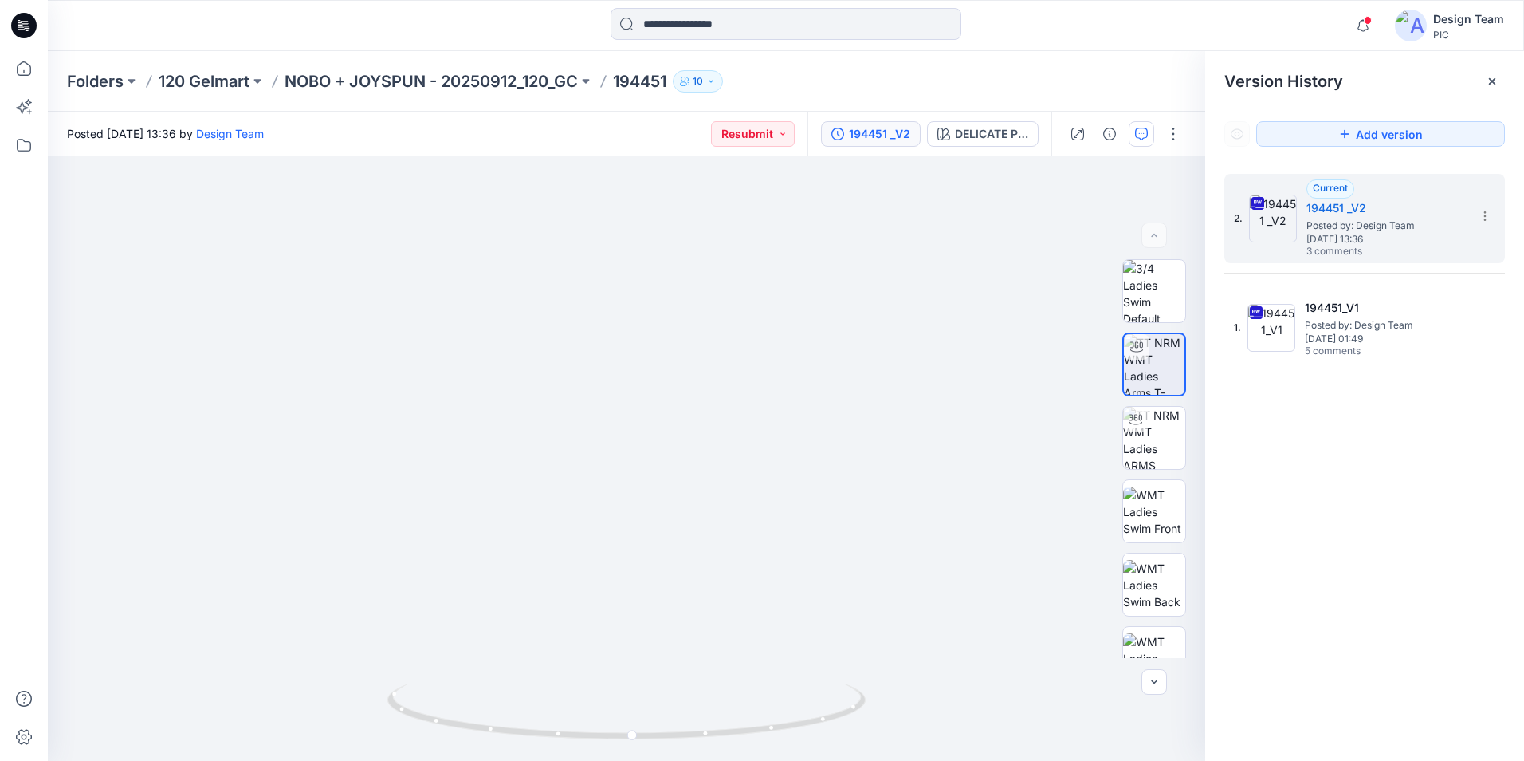
click at [1149, 136] on button "button" at bounding box center [1142, 134] width 26 height 26
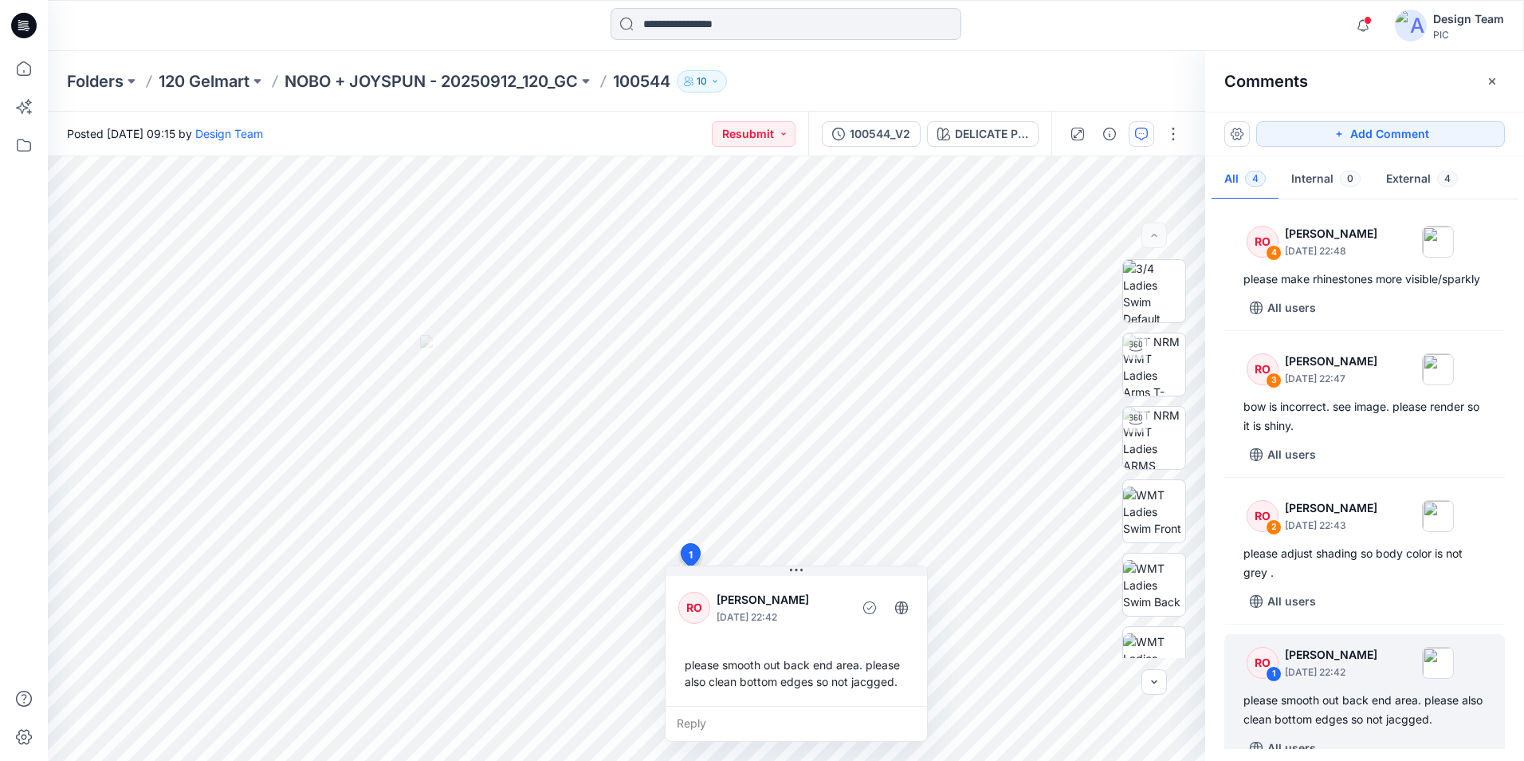
click at [694, 18] on input at bounding box center [786, 24] width 351 height 32
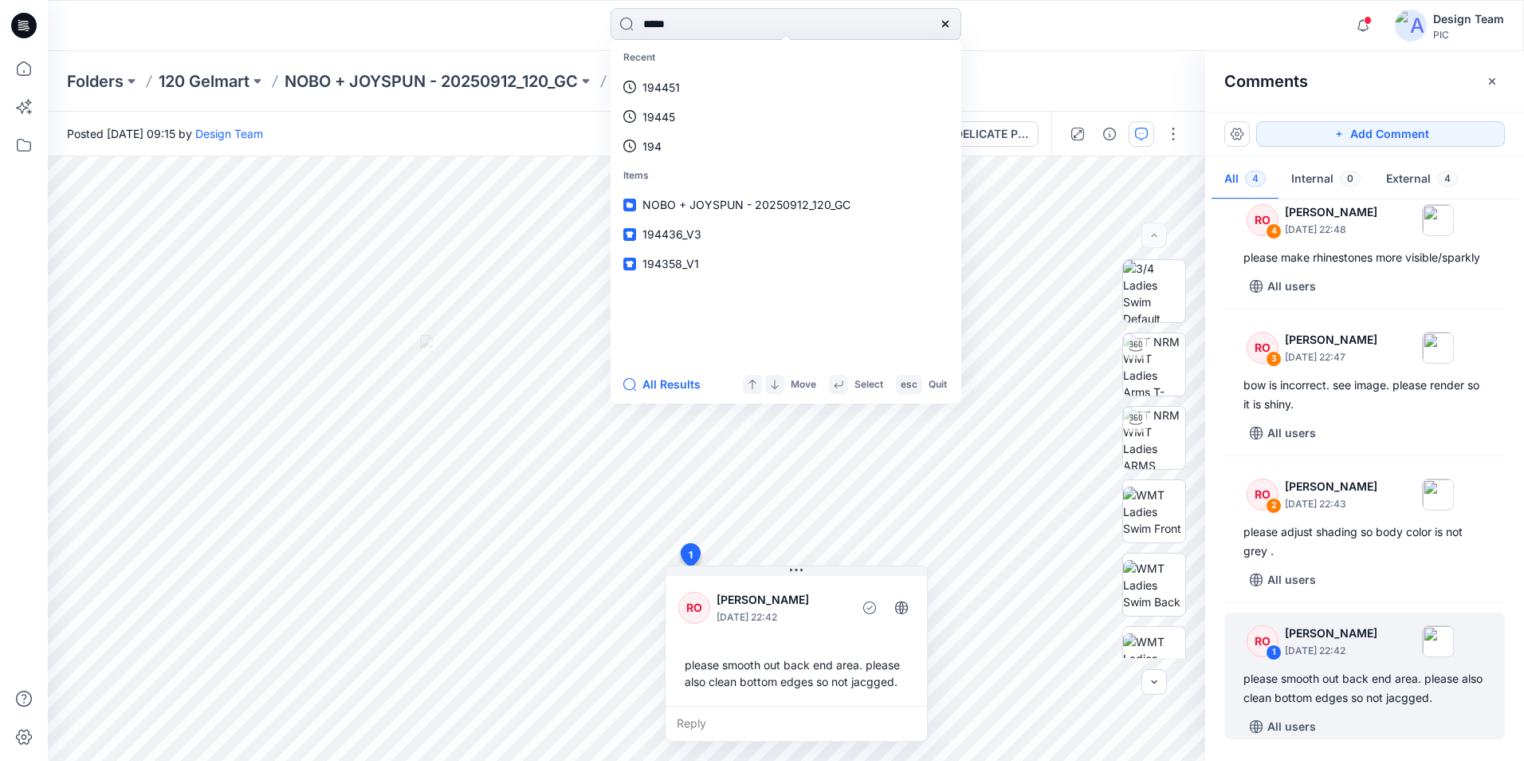
type input "******"
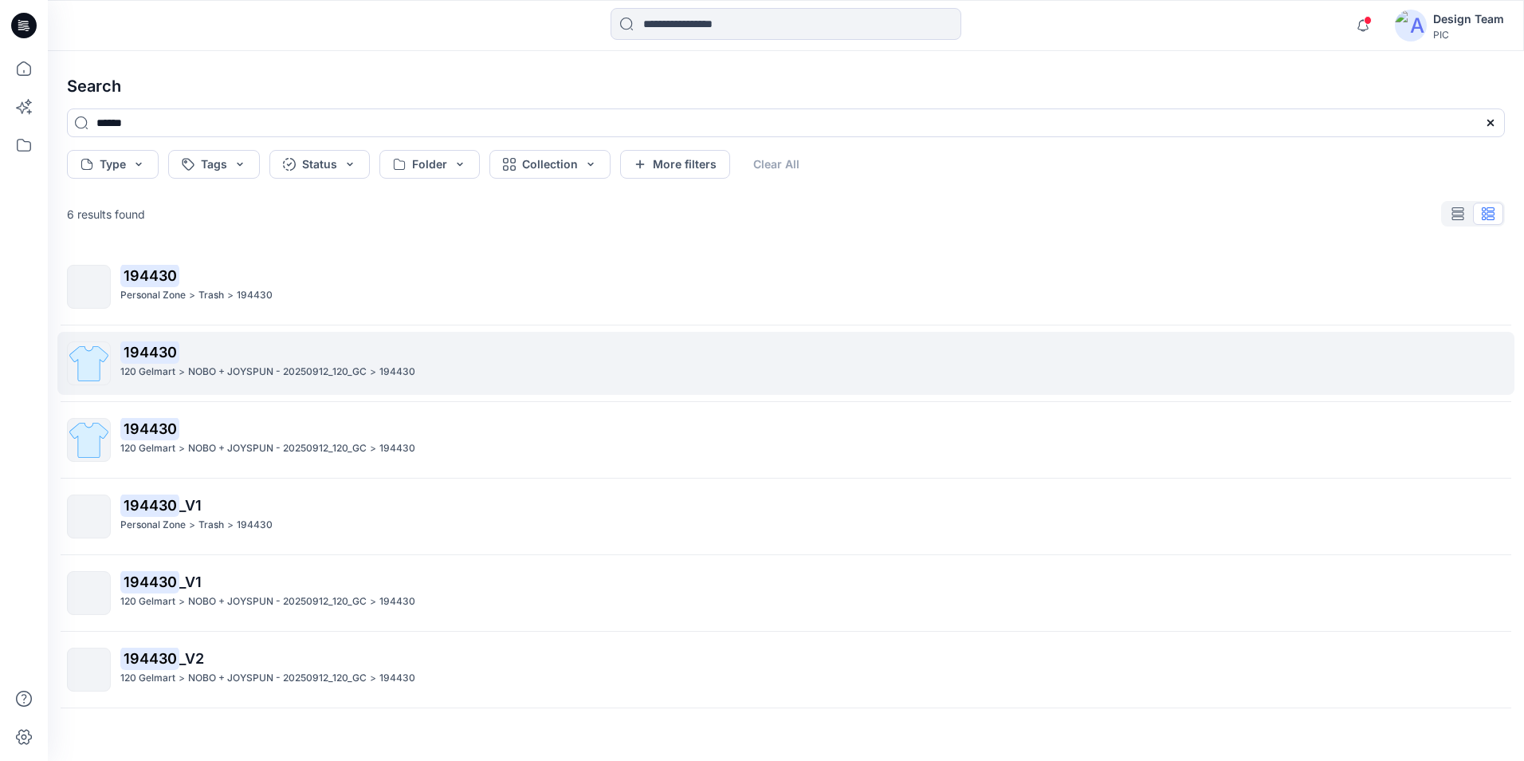
click at [309, 357] on p "194430" at bounding box center [812, 352] width 1384 height 22
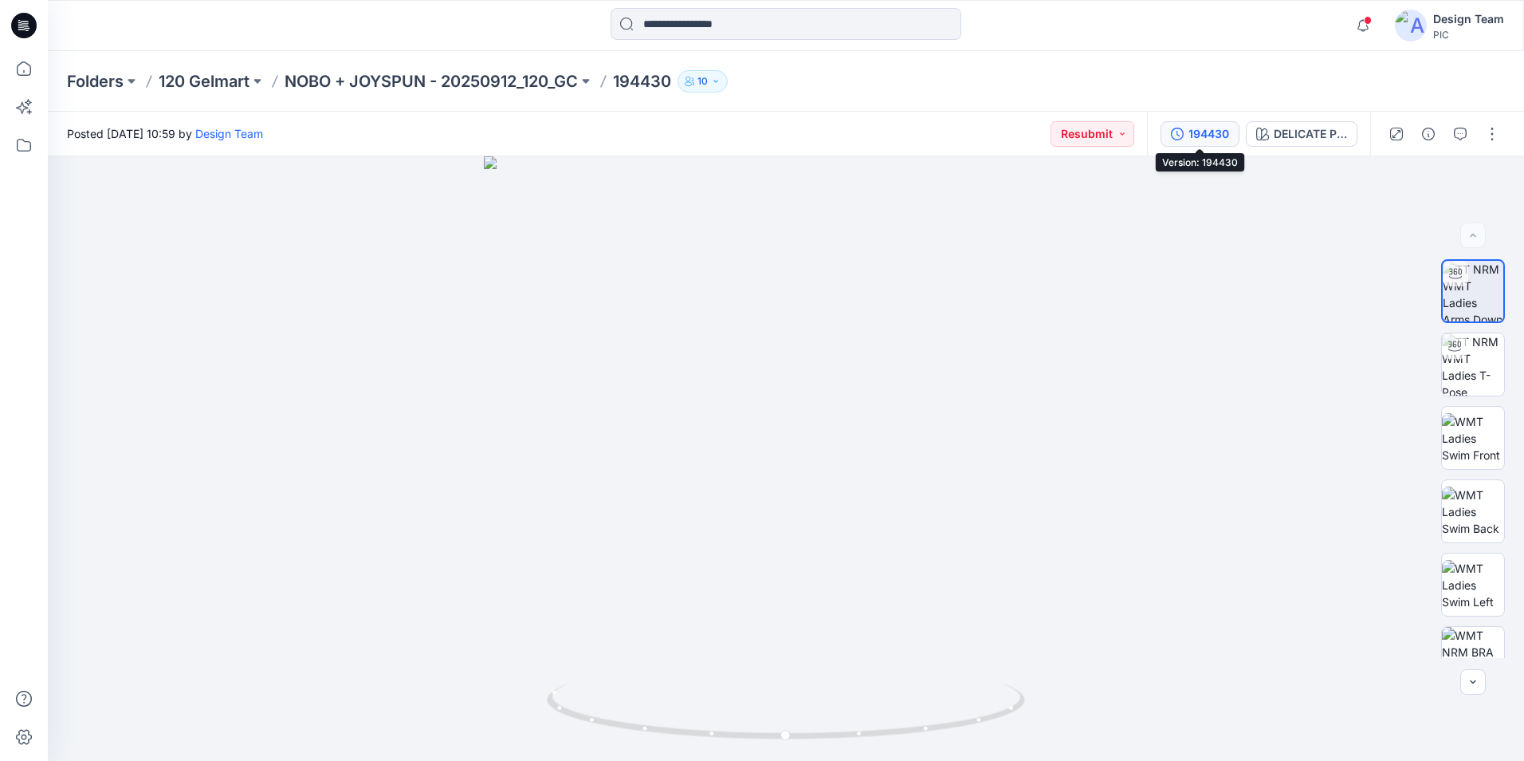
click at [1192, 146] on button "194430" at bounding box center [1200, 134] width 79 height 26
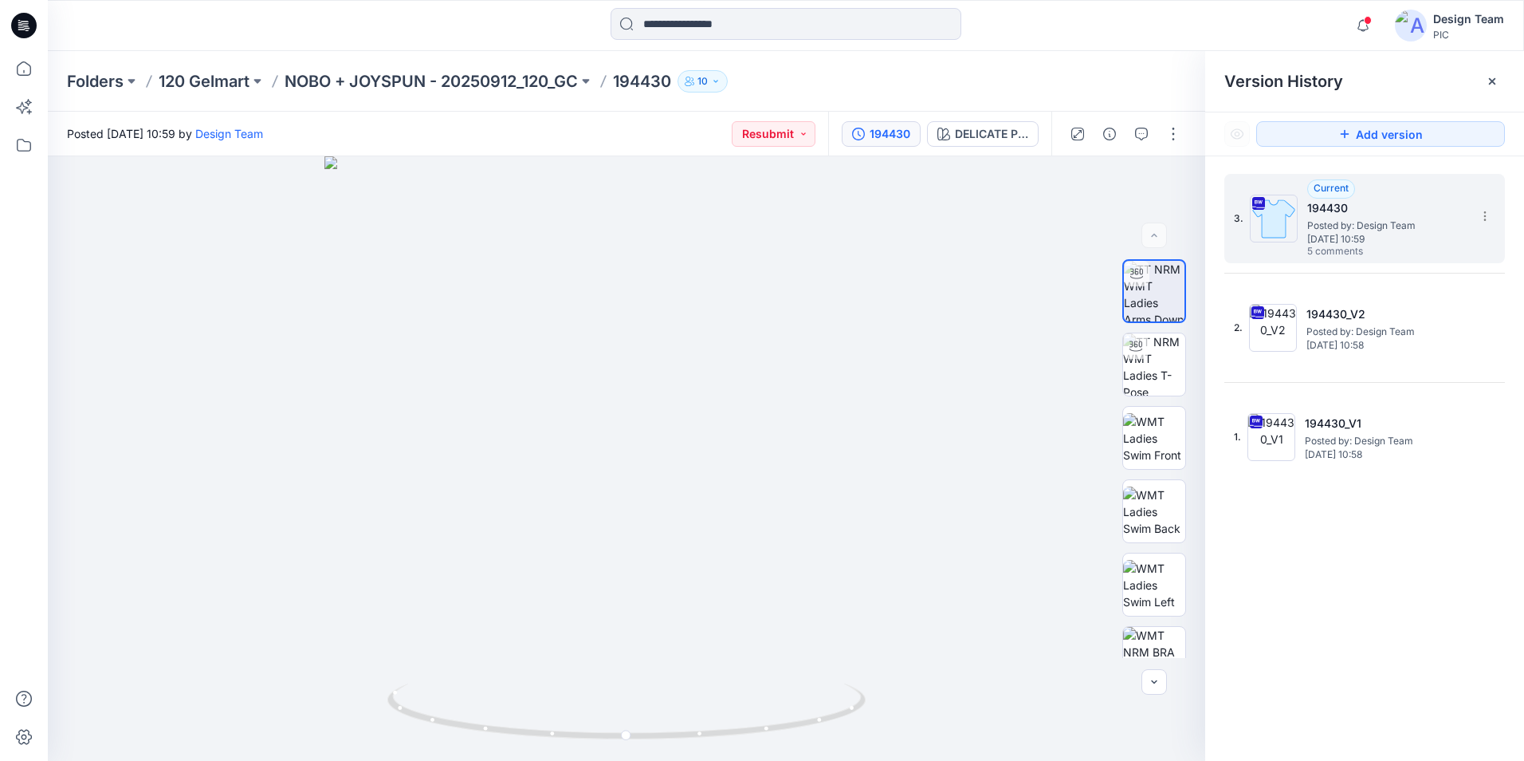
click at [1343, 214] on h5 "194430" at bounding box center [1386, 208] width 159 height 19
click at [1154, 136] on button "button" at bounding box center [1142, 134] width 26 height 26
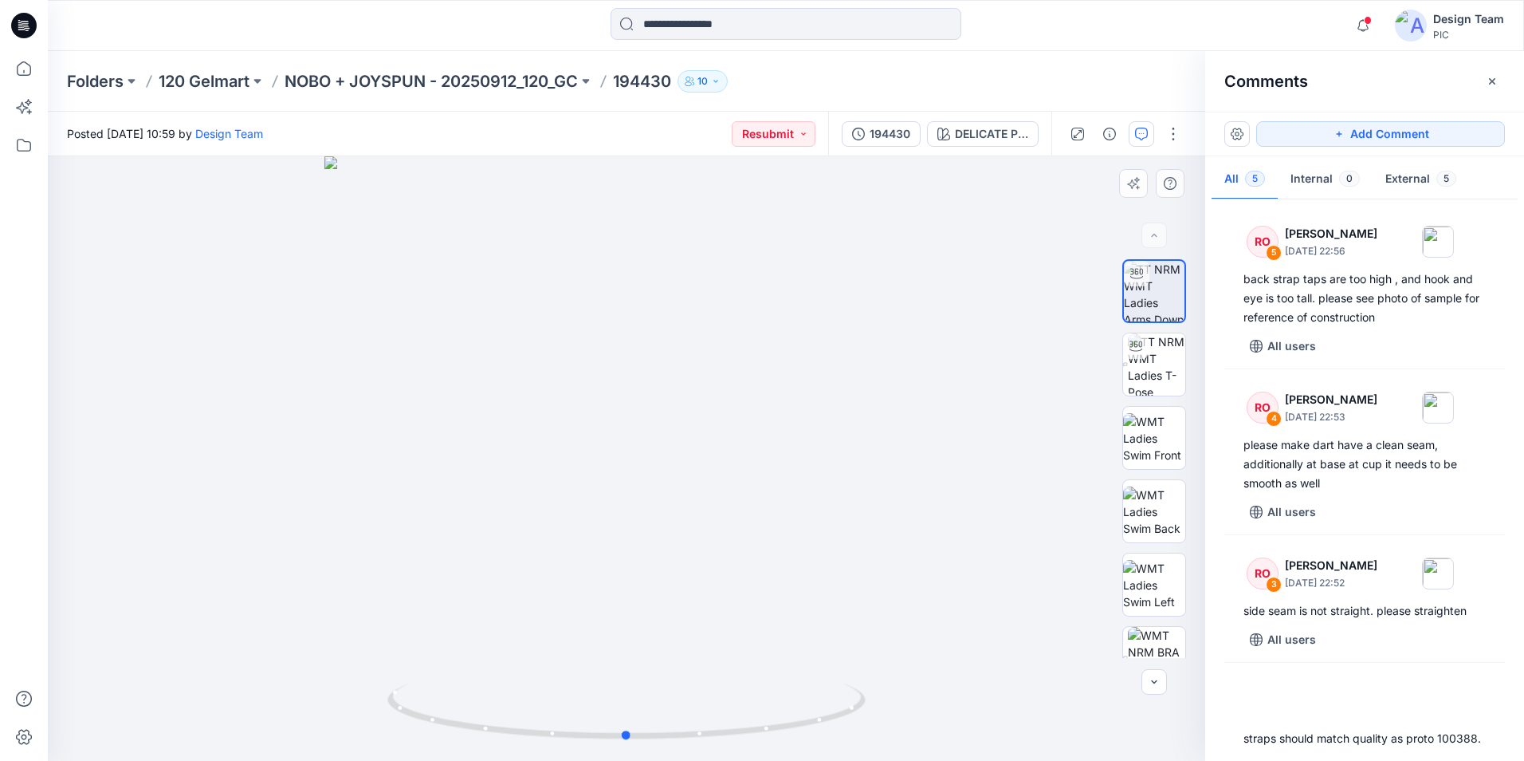
click at [1025, 380] on div at bounding box center [627, 458] width 1158 height 604
